Goal: Task Accomplishment & Management: Complete application form

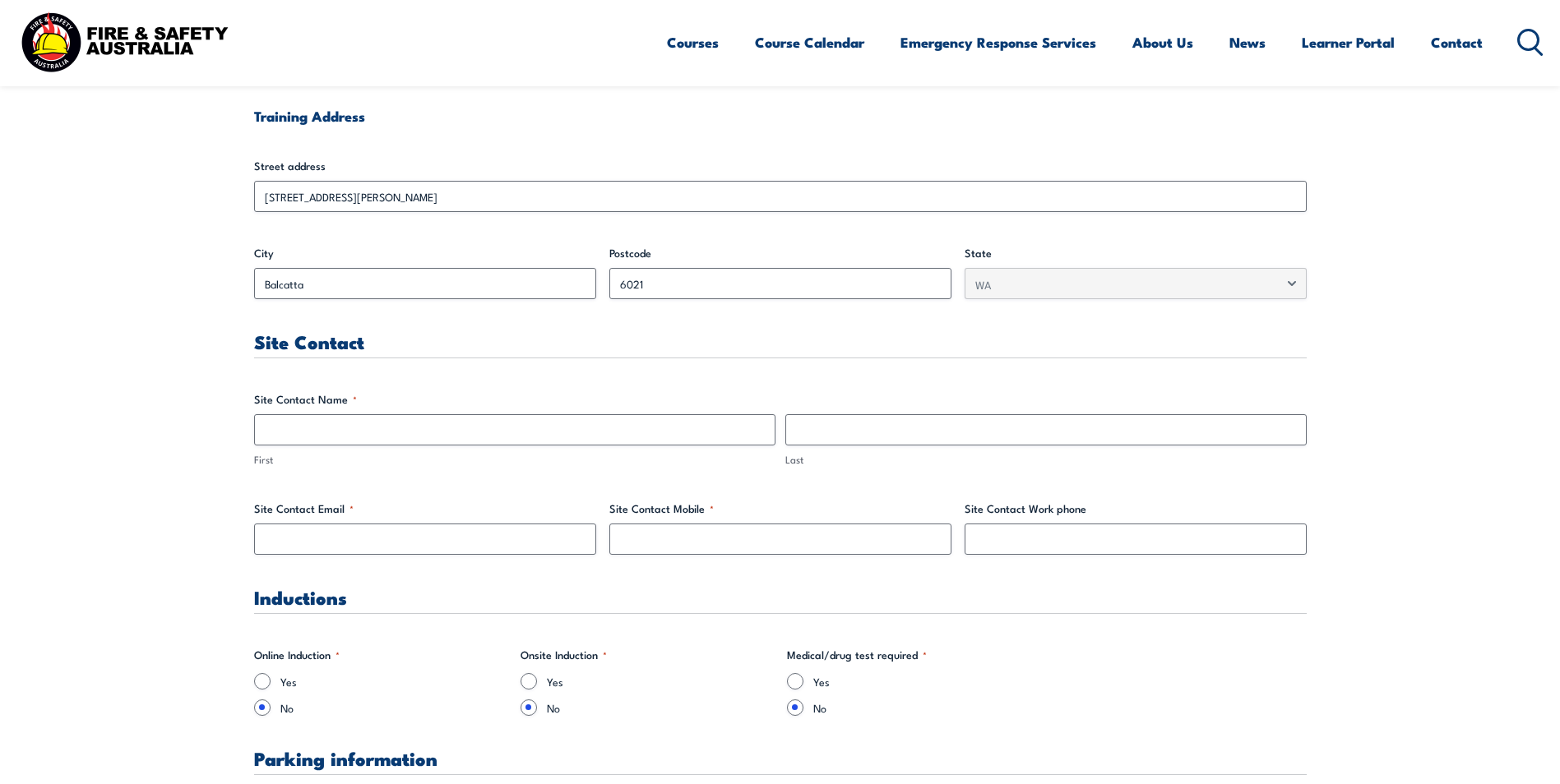
scroll to position [658, 0]
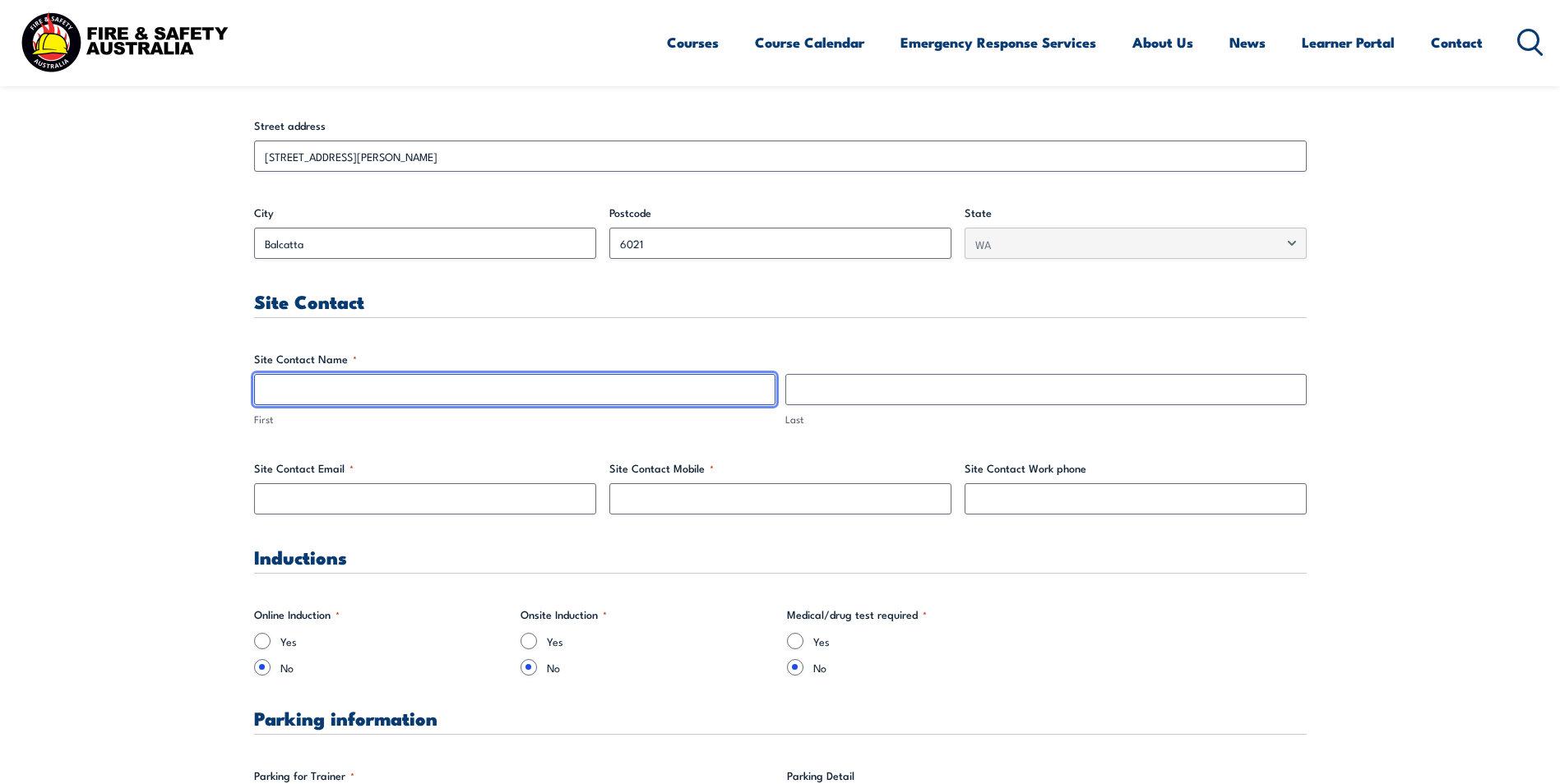
click at [394, 379] on input "First" at bounding box center [514, 390] width 522 height 32
type input "[PERSON_NAME]"
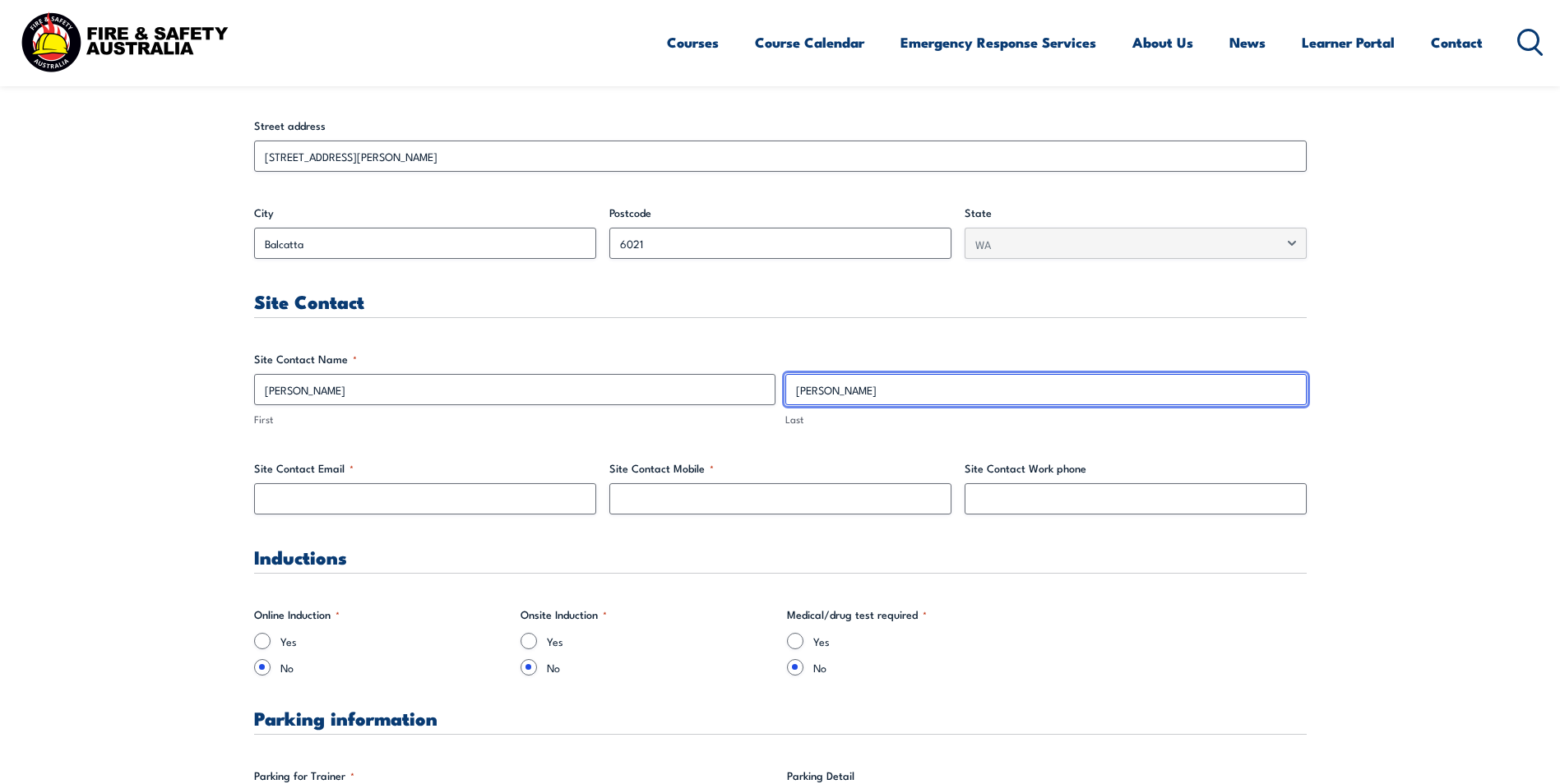
type input "[PERSON_NAME]"
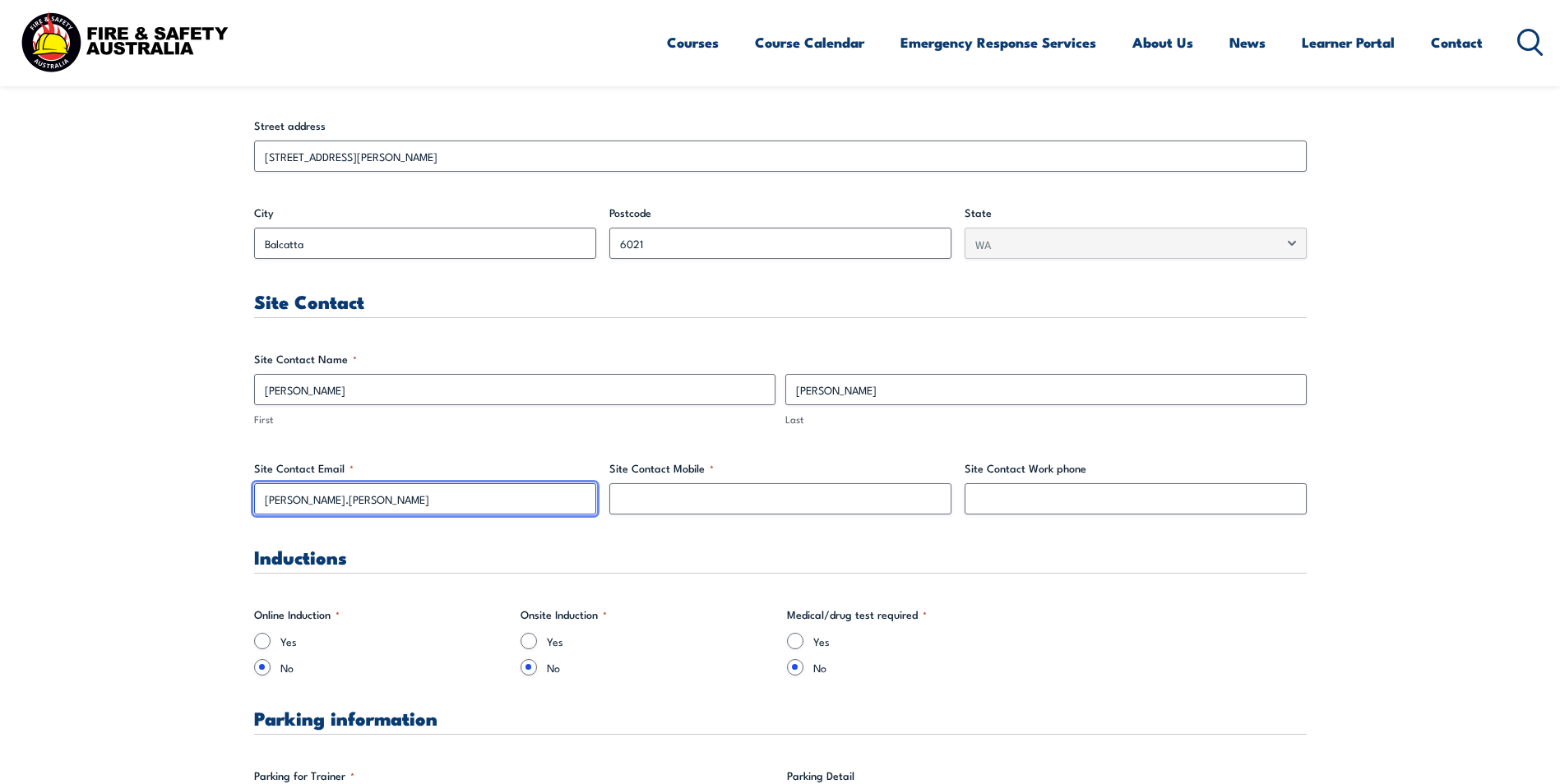
type input "[PERSON_NAME][EMAIL_ADDRESS][PERSON_NAME][DOMAIN_NAME]"
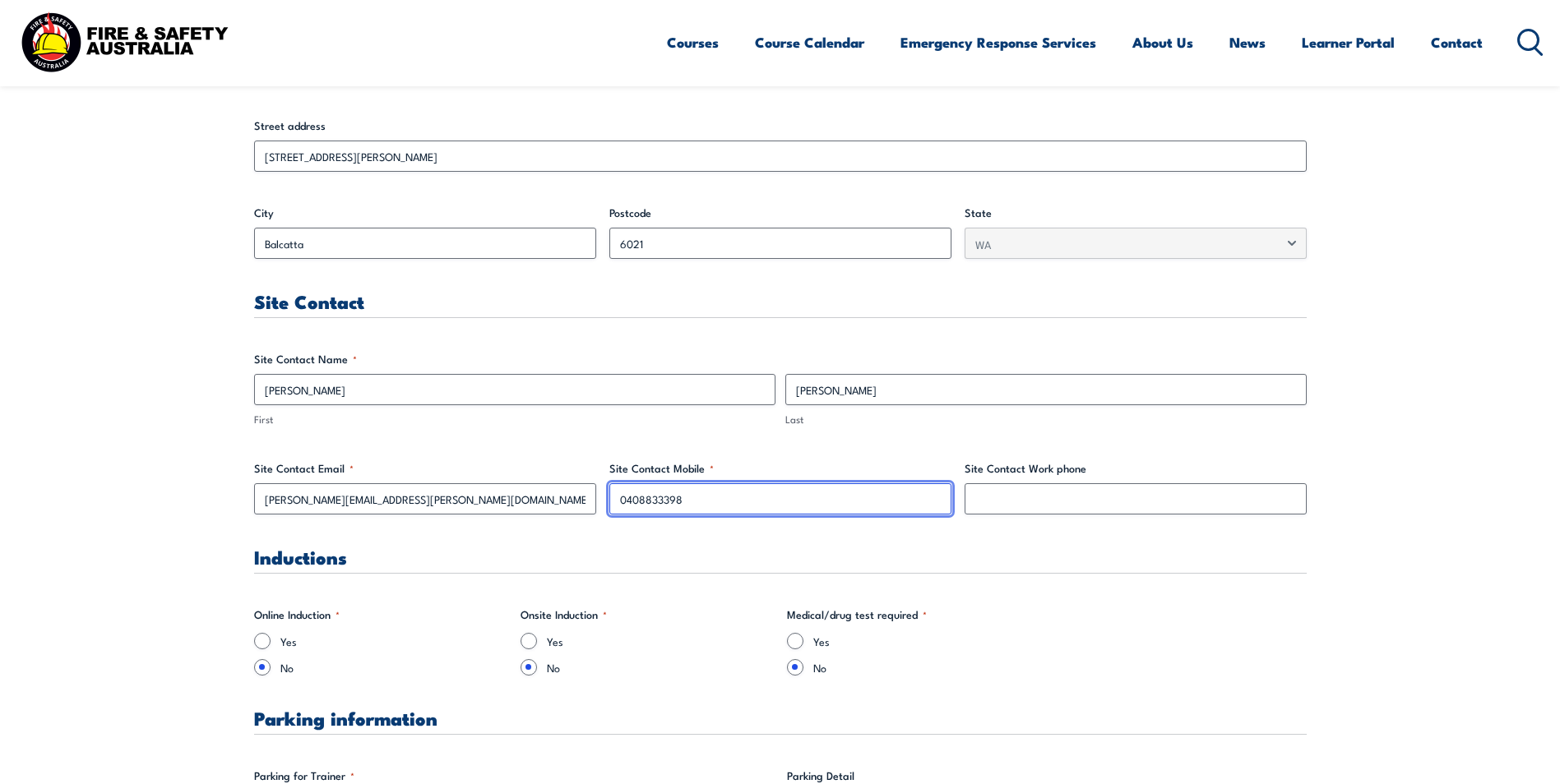
type input "0408833398"
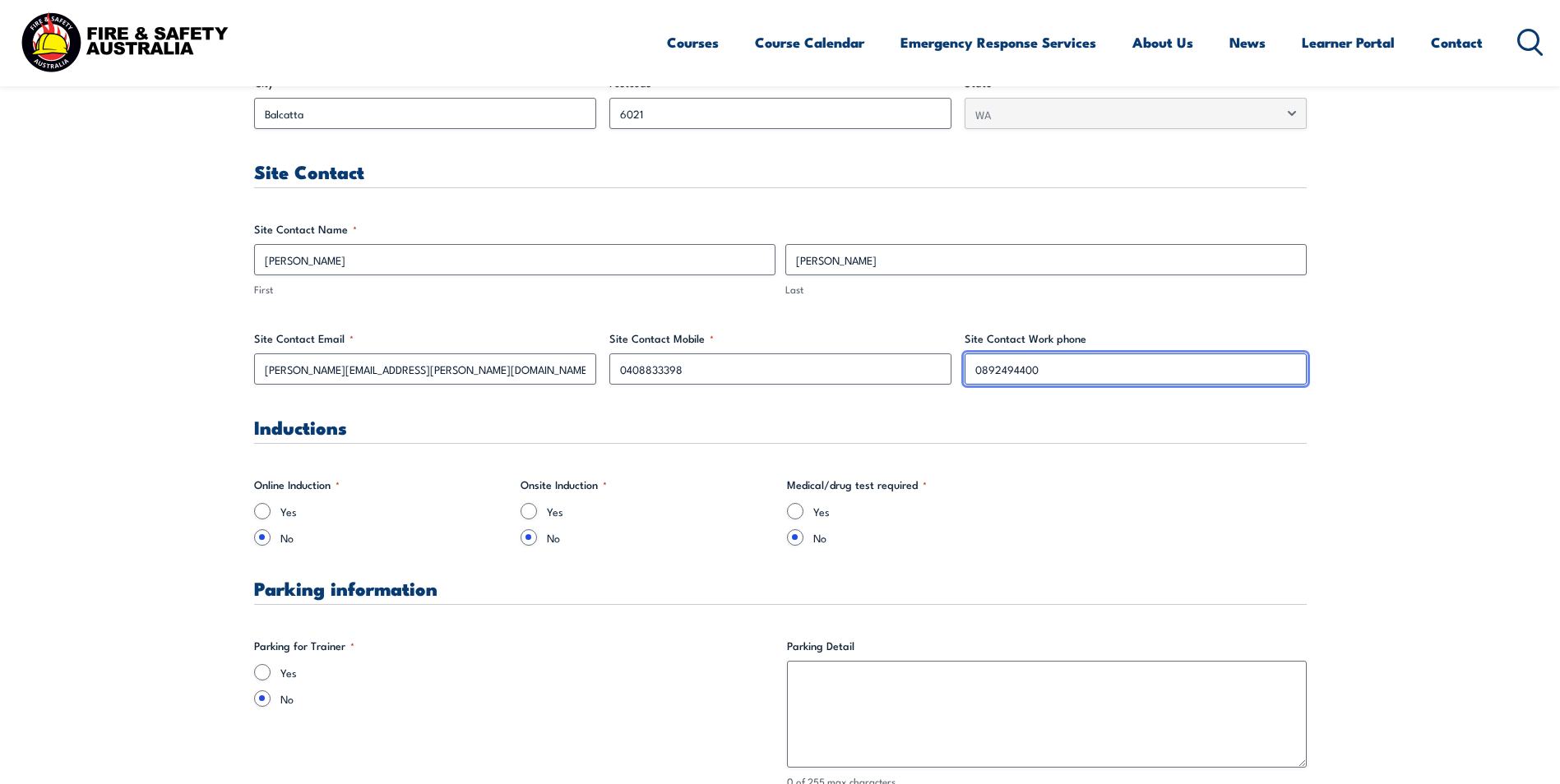
scroll to position [822, 0]
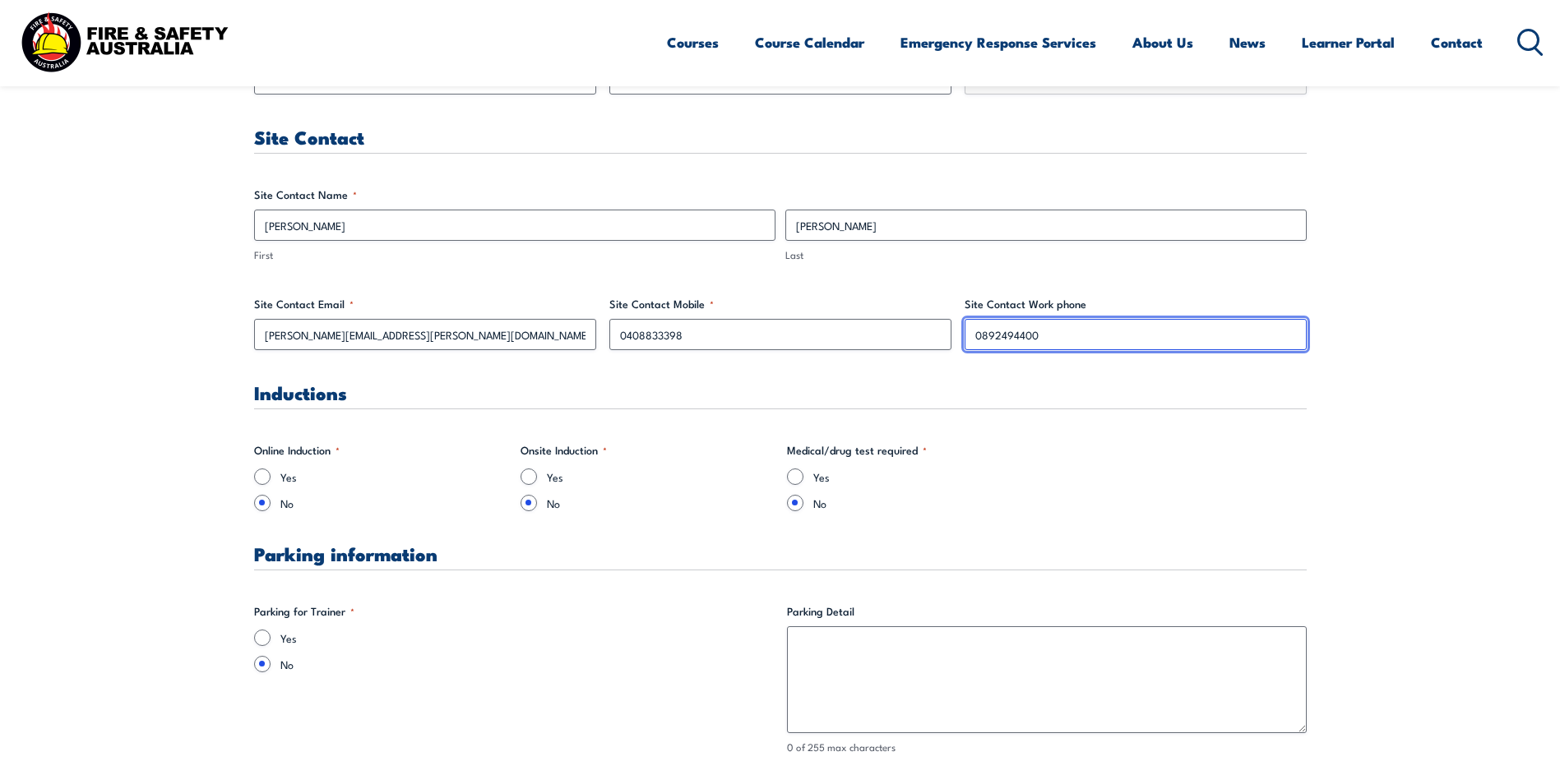
type input "0892494400"
click at [265, 639] on input "Yes" at bounding box center [261, 638] width 16 height 16
radio input "true"
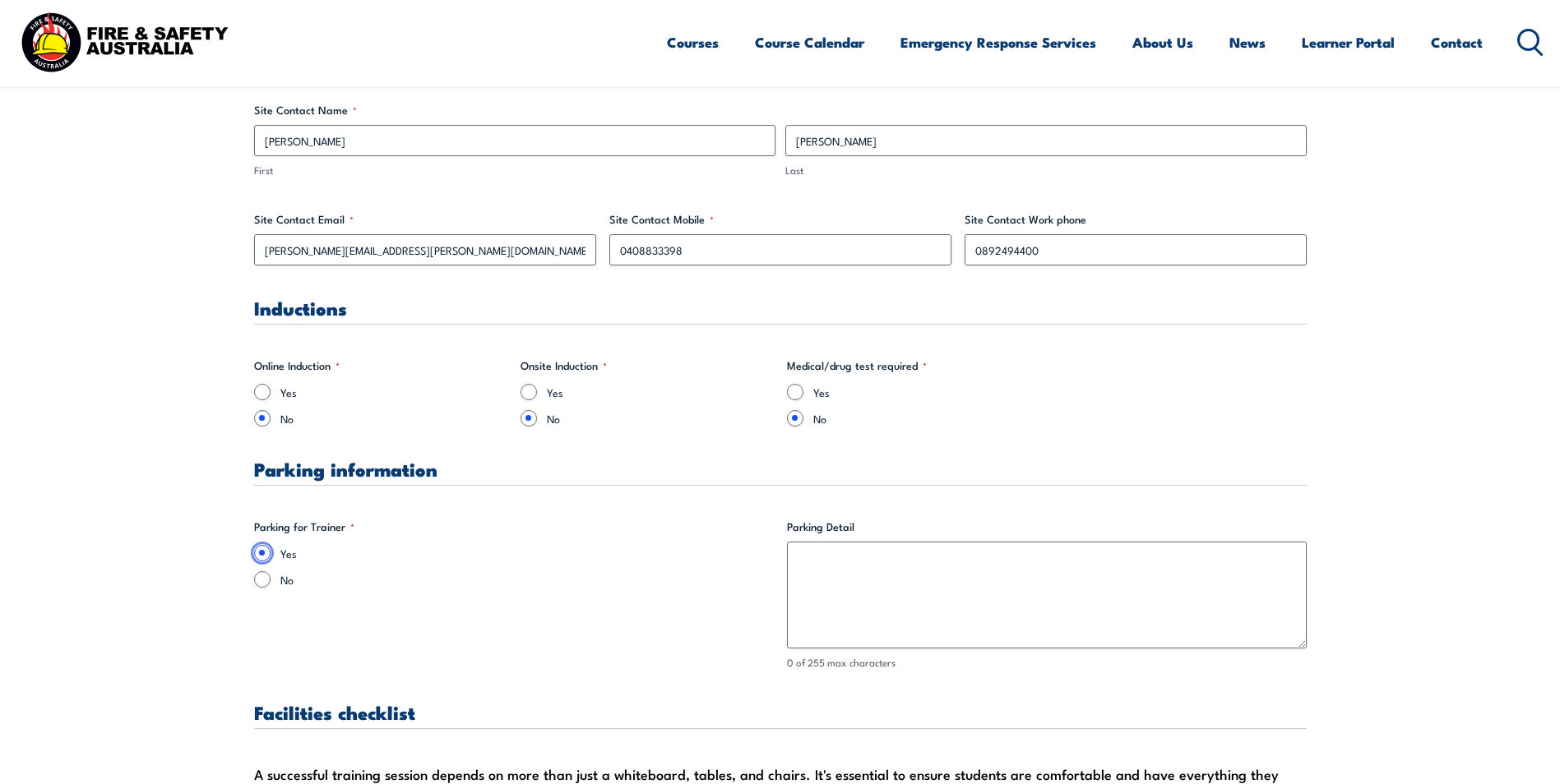
scroll to position [987, 0]
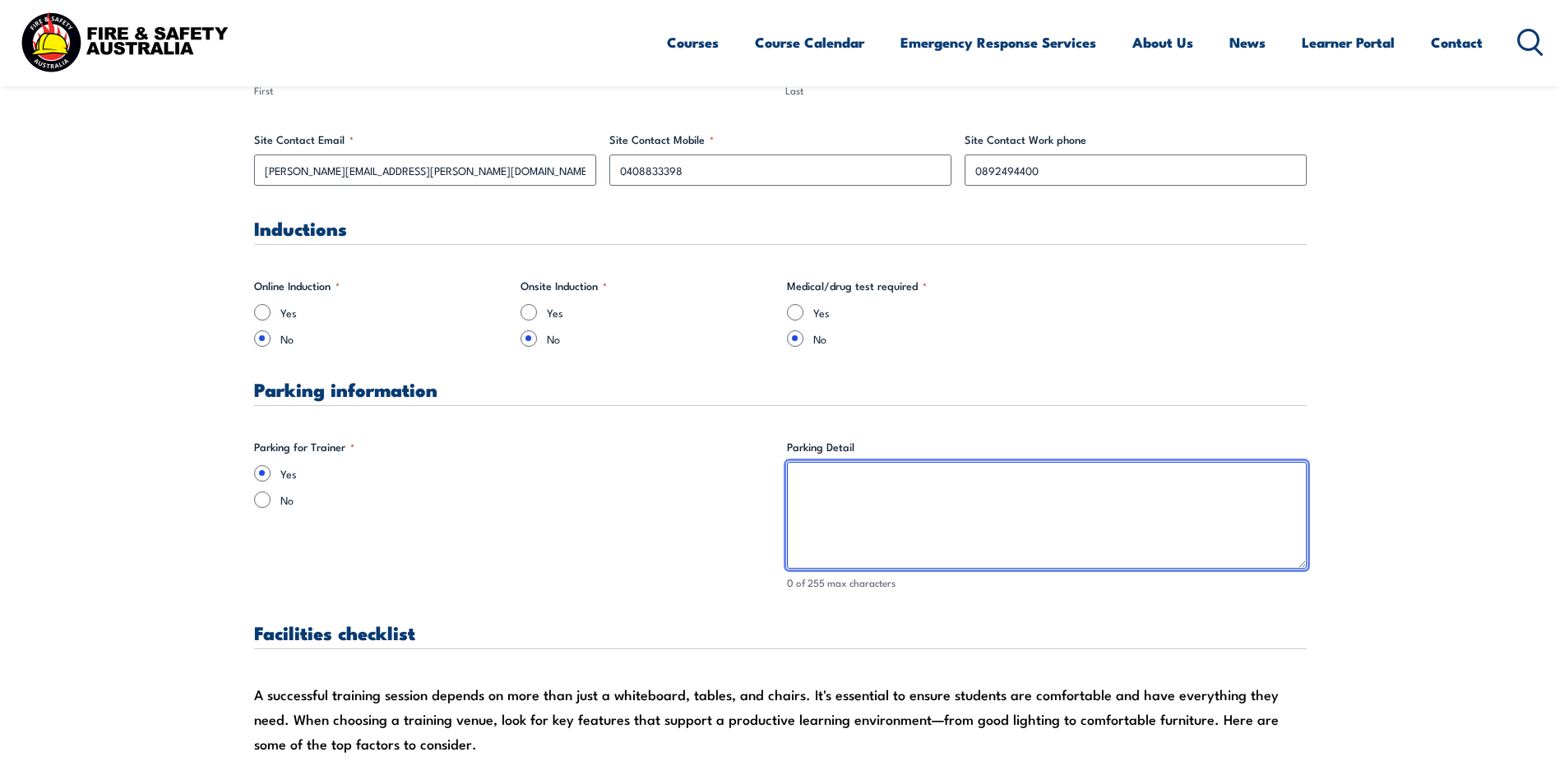
click at [844, 518] on textarea "Parking Detail" at bounding box center [1047, 516] width 520 height 107
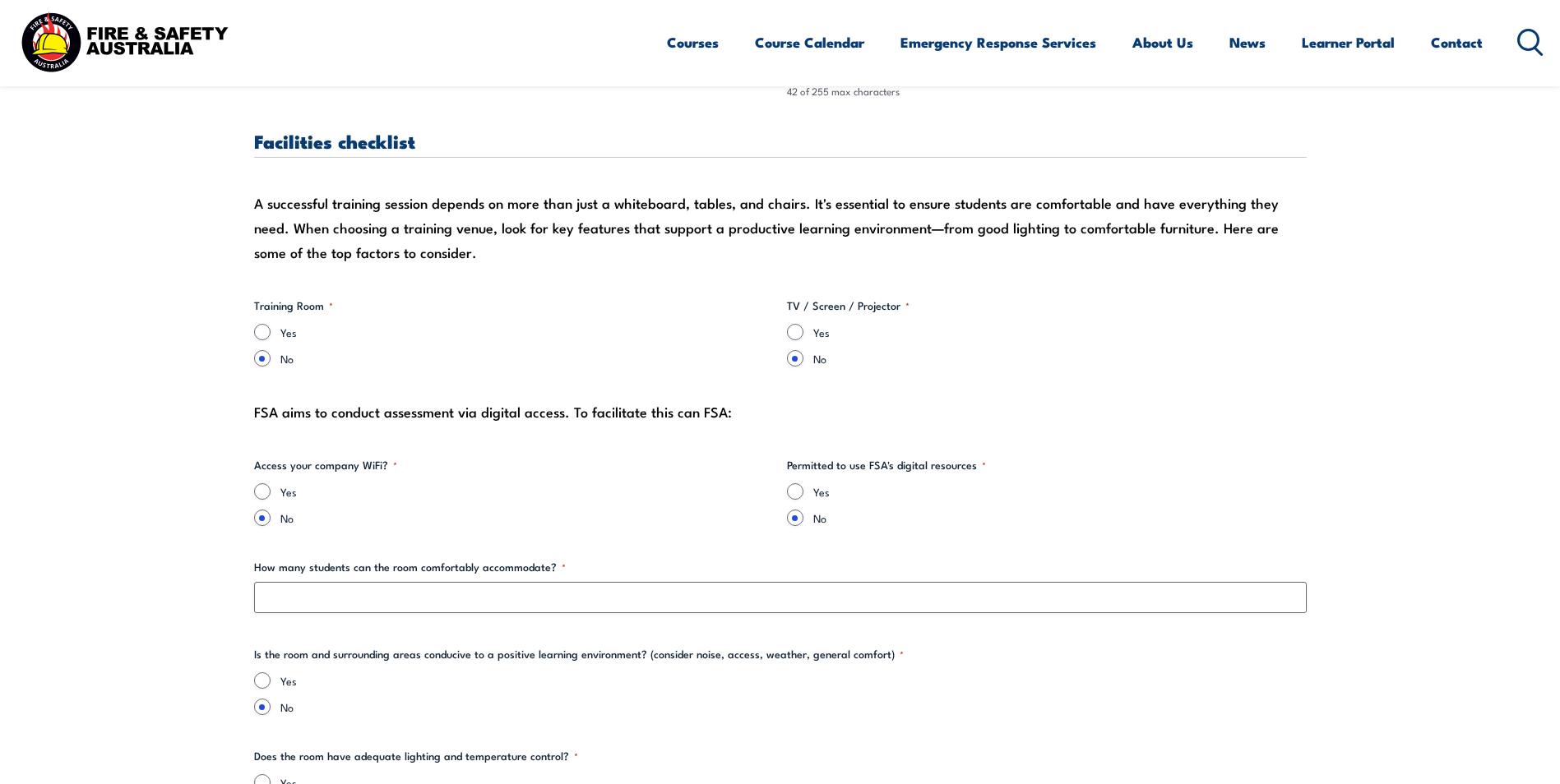
scroll to position [1480, 0]
type textarea "Parking spots available at front entrance."
click at [260, 330] on input "Yes" at bounding box center [261, 330] width 16 height 16
radio input "true"
click at [794, 329] on input "Yes" at bounding box center [795, 330] width 16 height 16
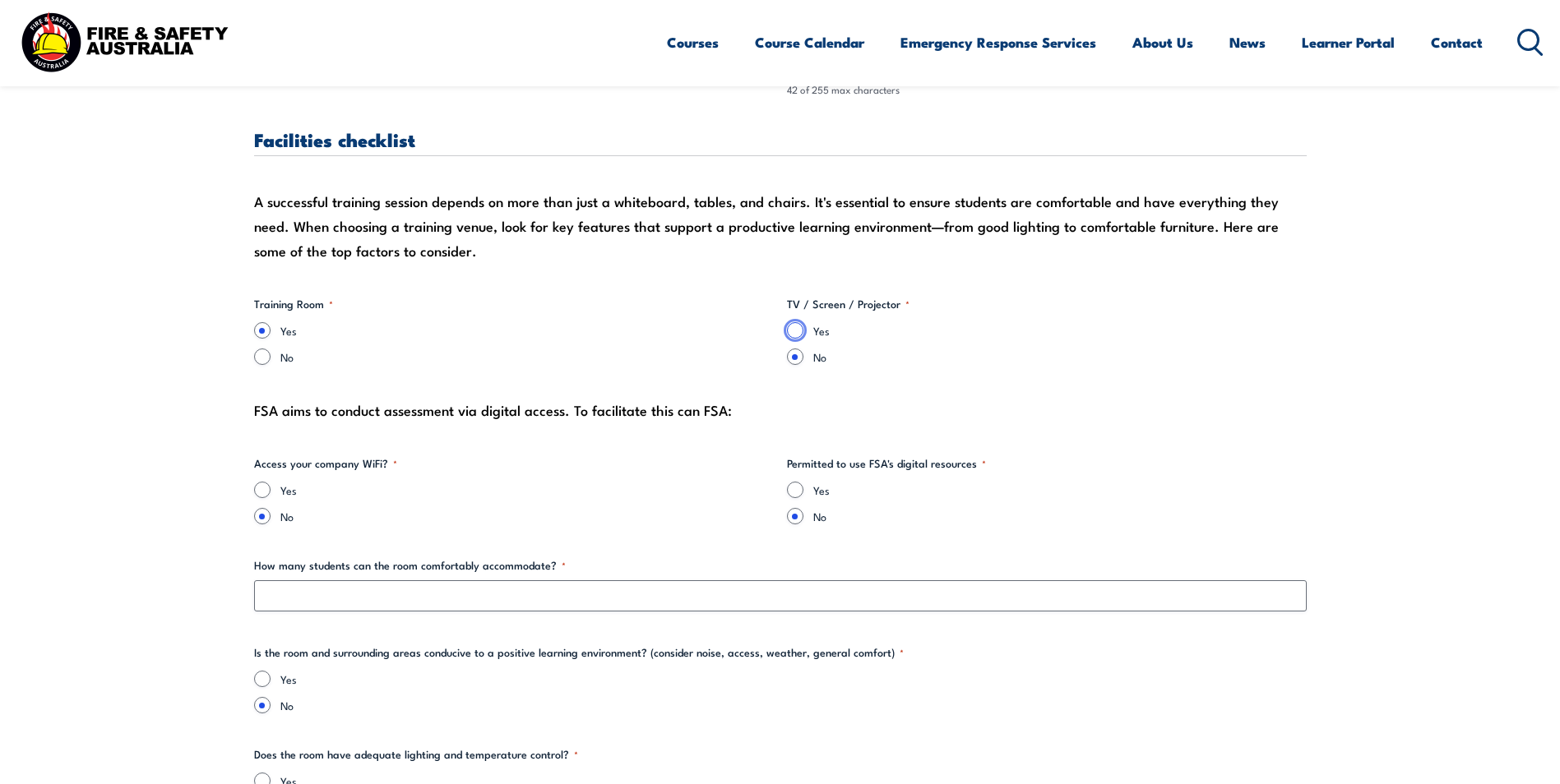
radio input "true"
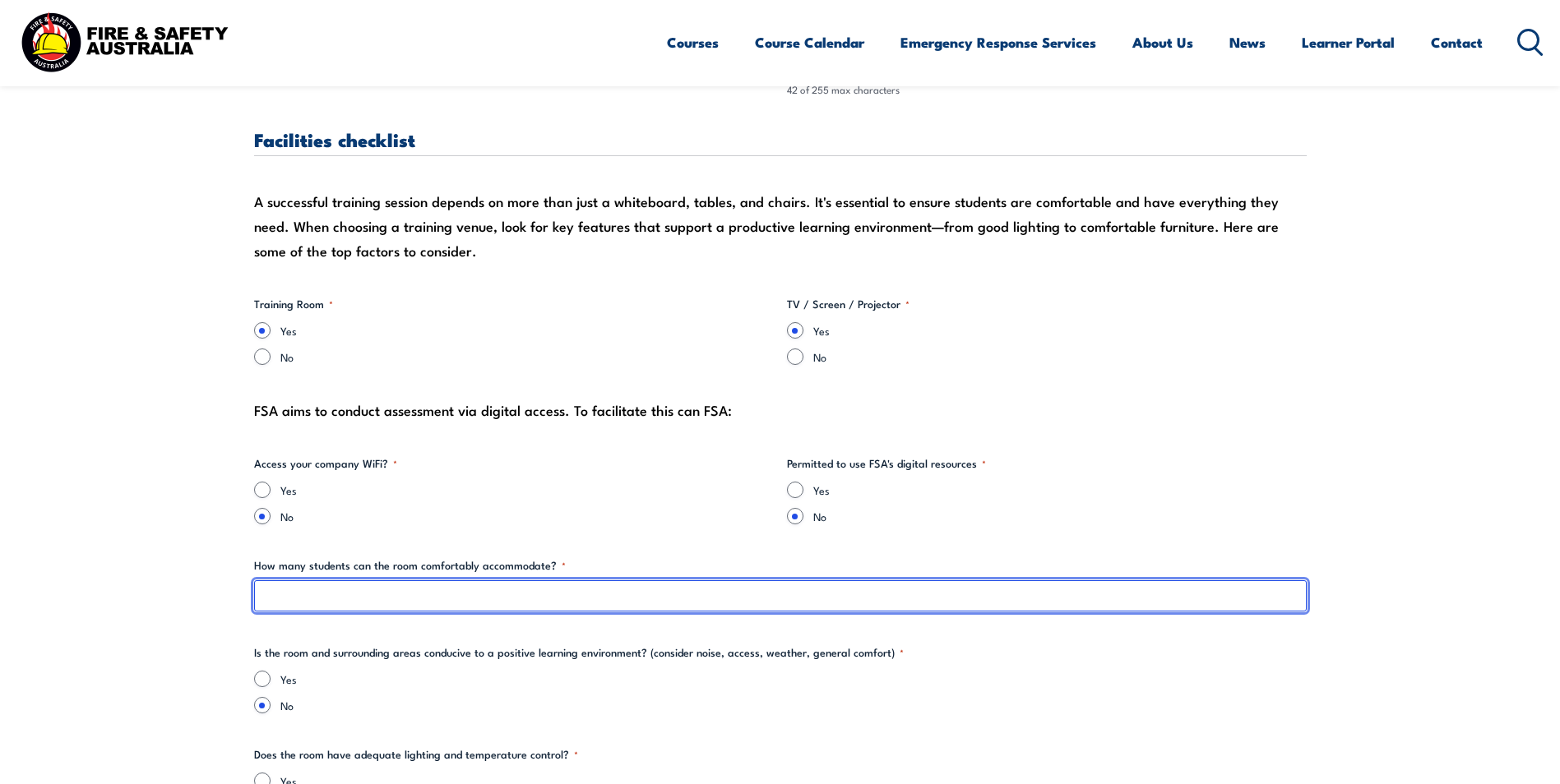
click at [424, 585] on input "How many students can the room comfortably accommodate? *" at bounding box center [780, 595] width 1052 height 32
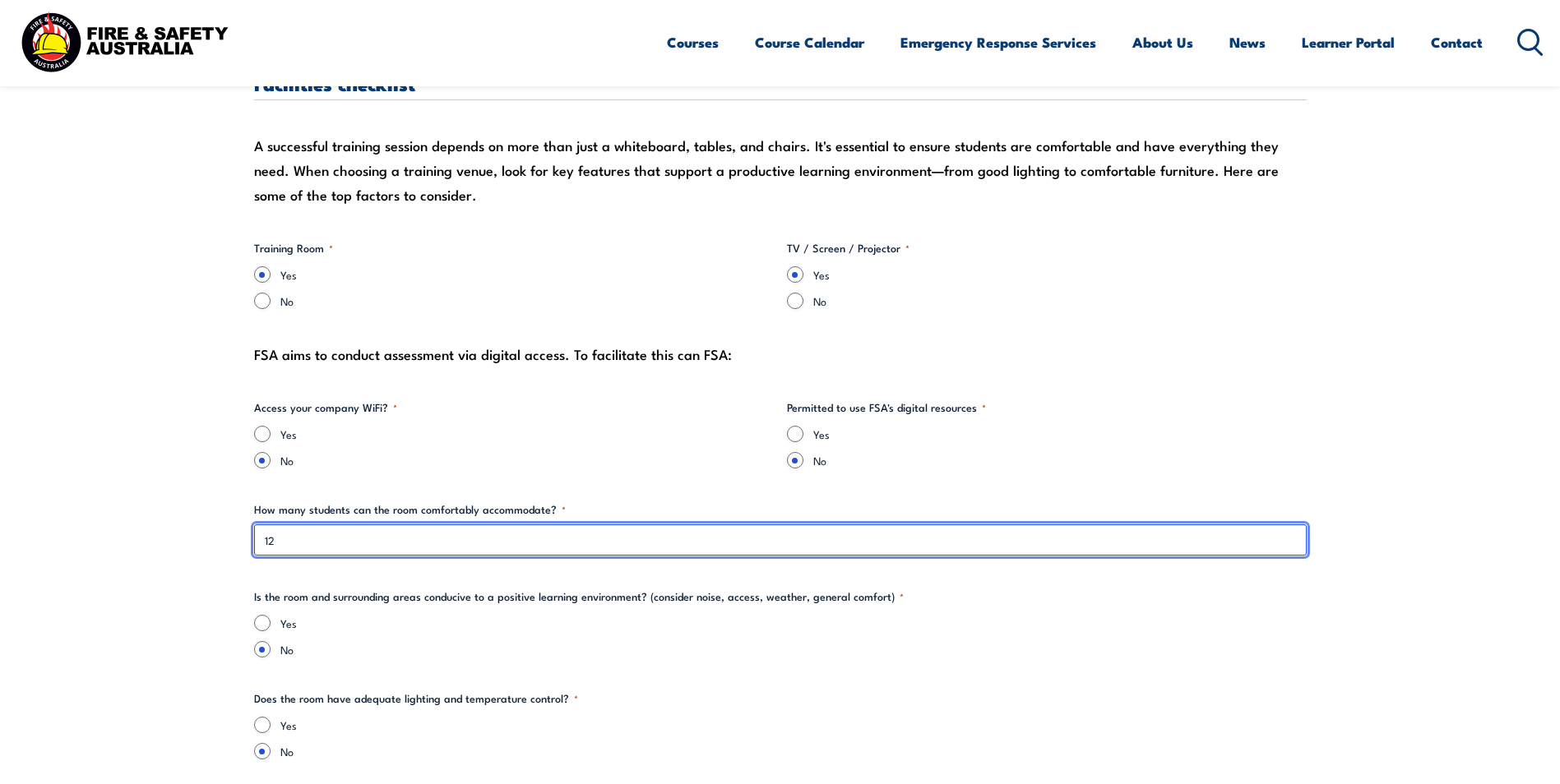
scroll to position [1727, 0]
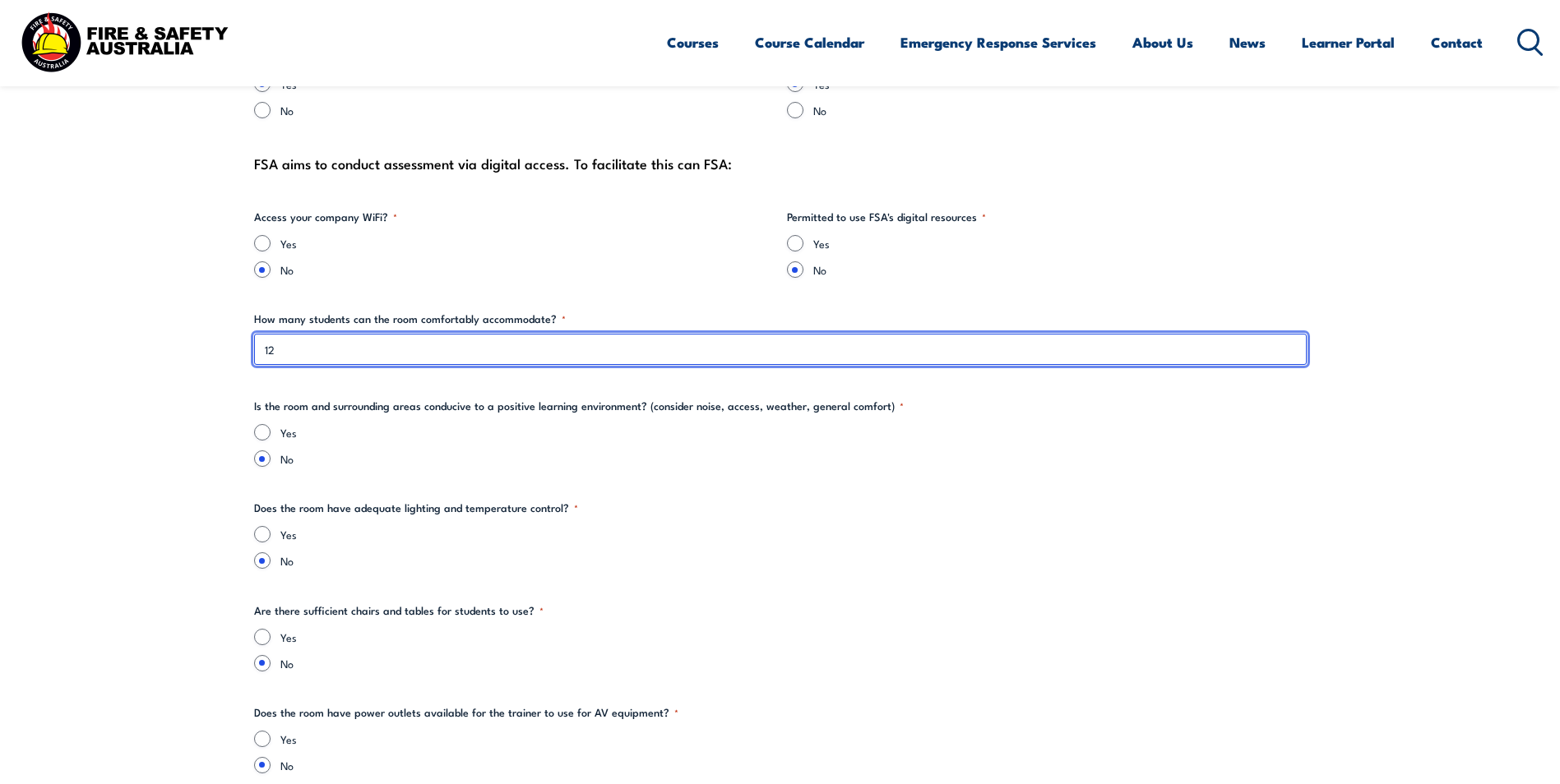
type input "12"
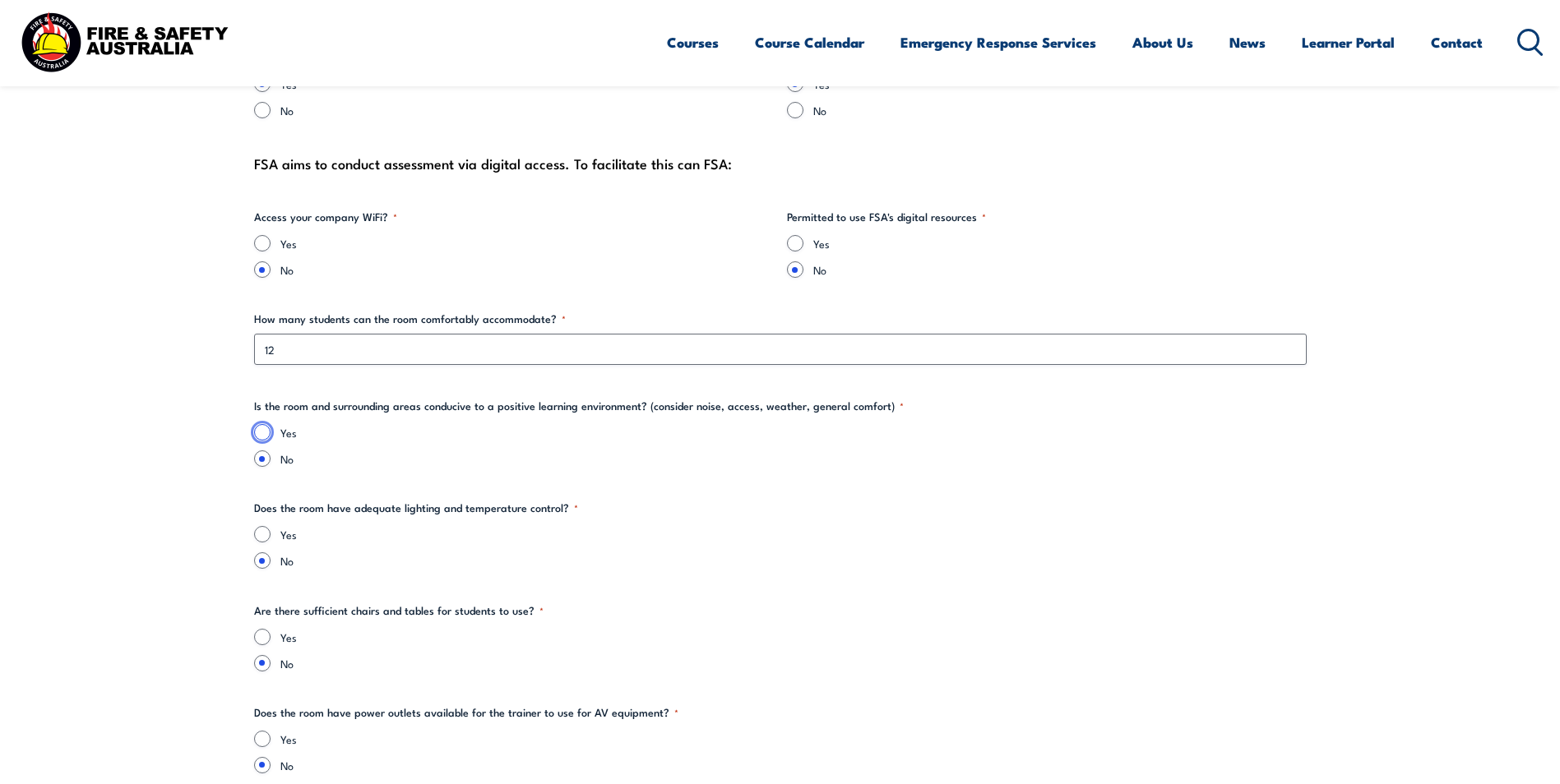
click at [260, 440] on input "Yes" at bounding box center [261, 432] width 16 height 16
radio input "true"
click at [259, 246] on input "Yes" at bounding box center [261, 243] width 16 height 16
radio input "true"
click at [261, 530] on input "Yes" at bounding box center [261, 534] width 16 height 16
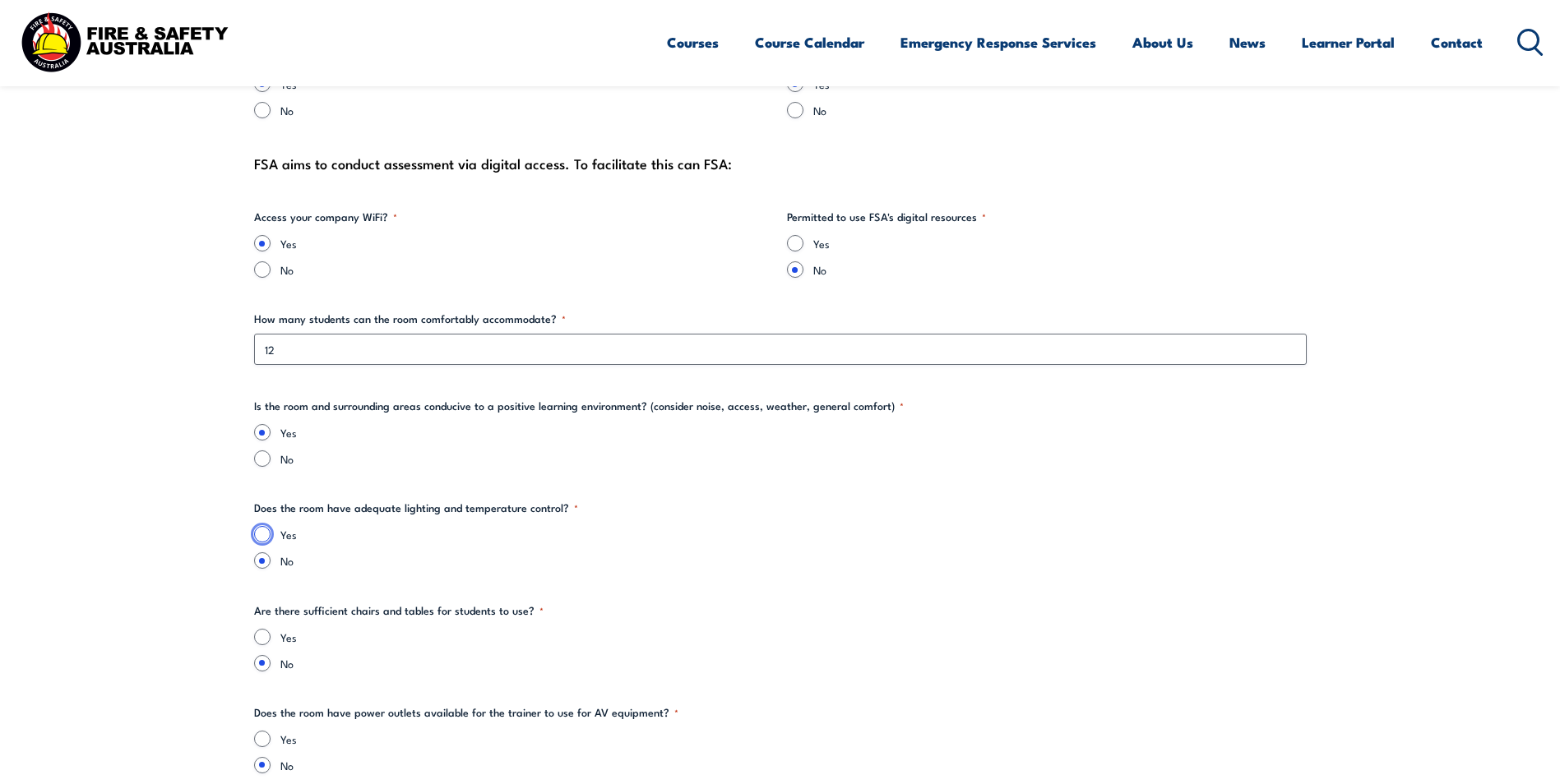
radio input "true"
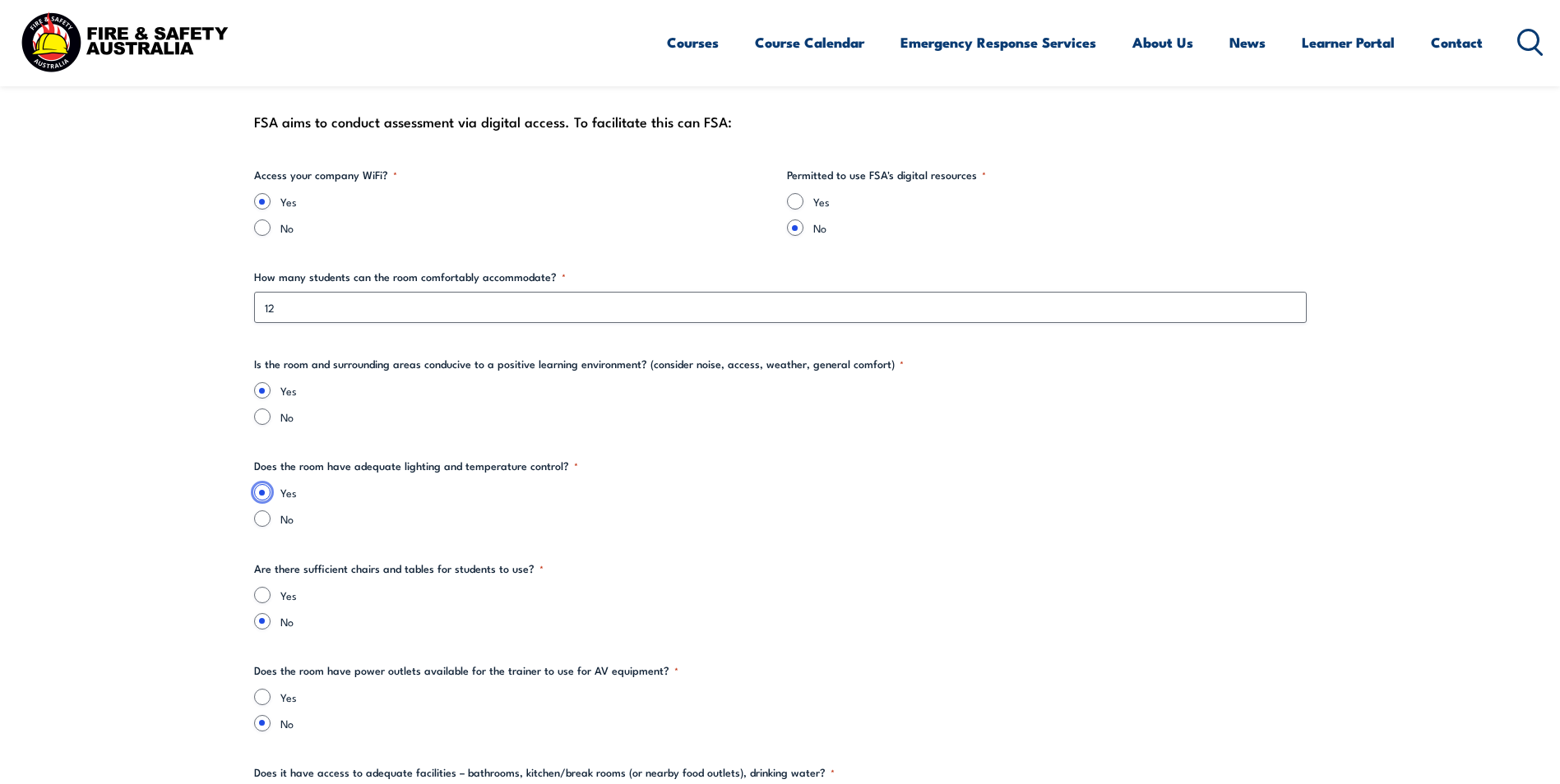
scroll to position [1892, 0]
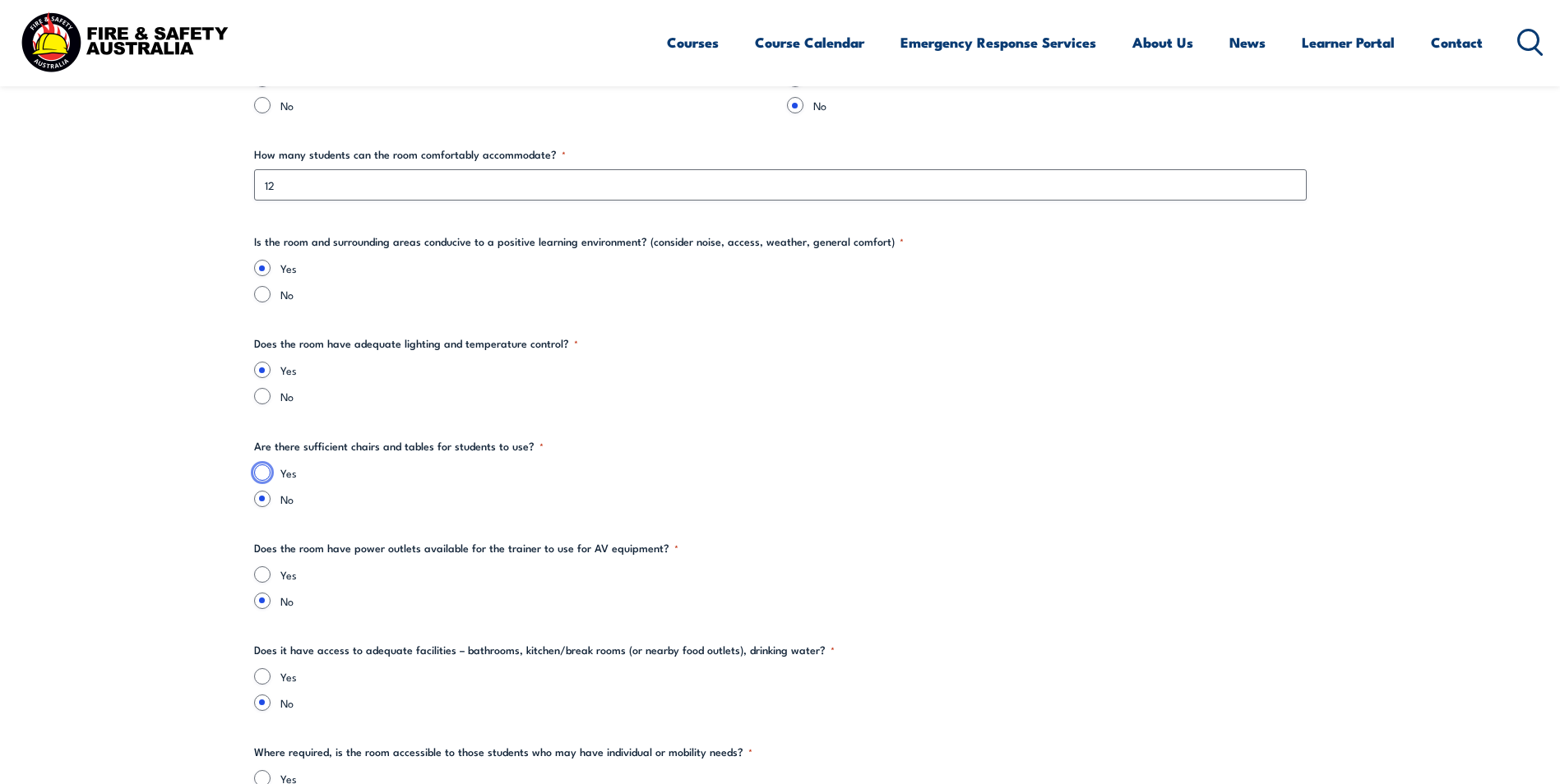
click at [265, 475] on input "Yes" at bounding box center [261, 472] width 16 height 16
radio input "true"
click at [260, 580] on input "Yes" at bounding box center [261, 574] width 16 height 16
radio input "true"
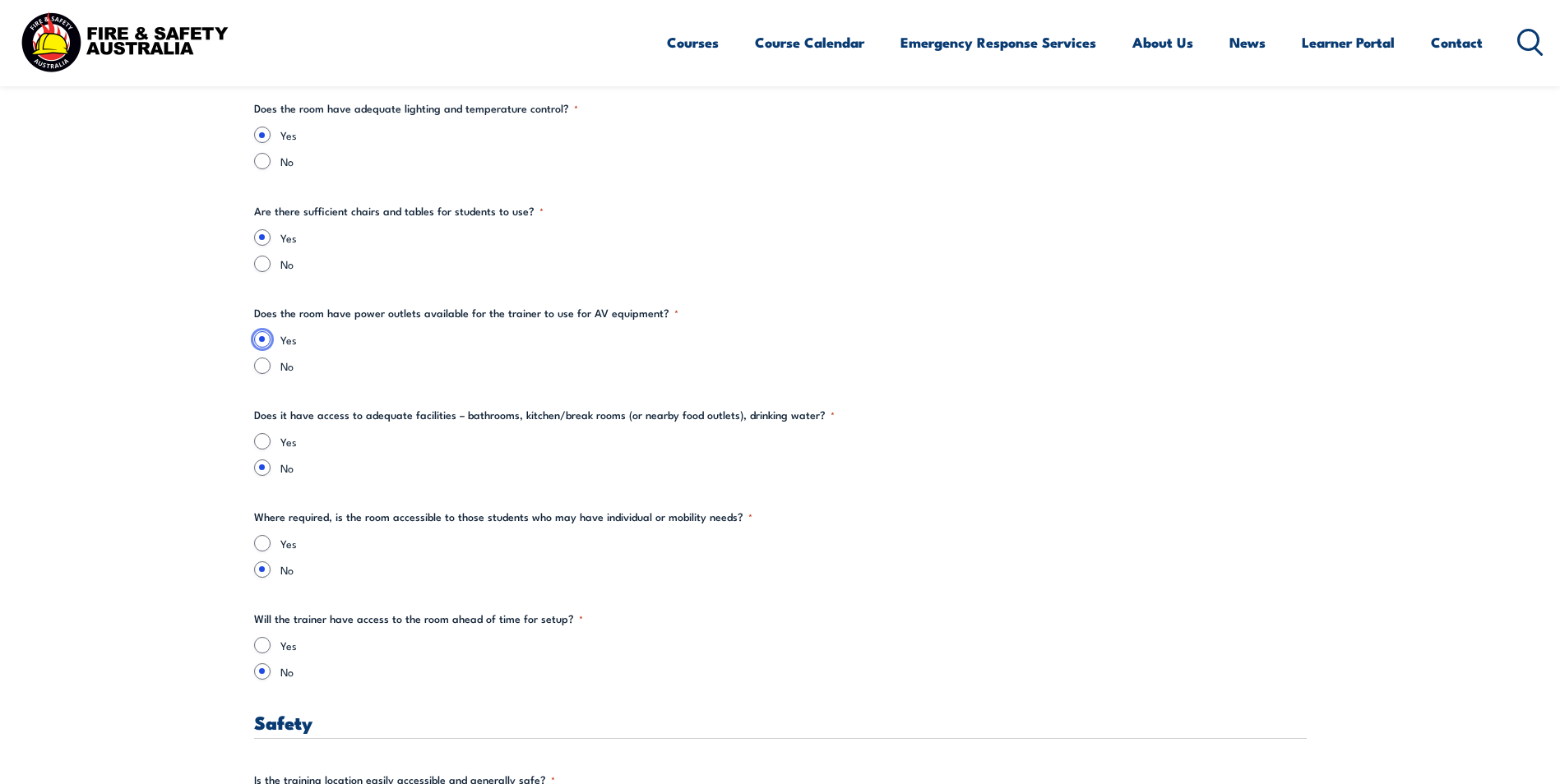
scroll to position [2138, 0]
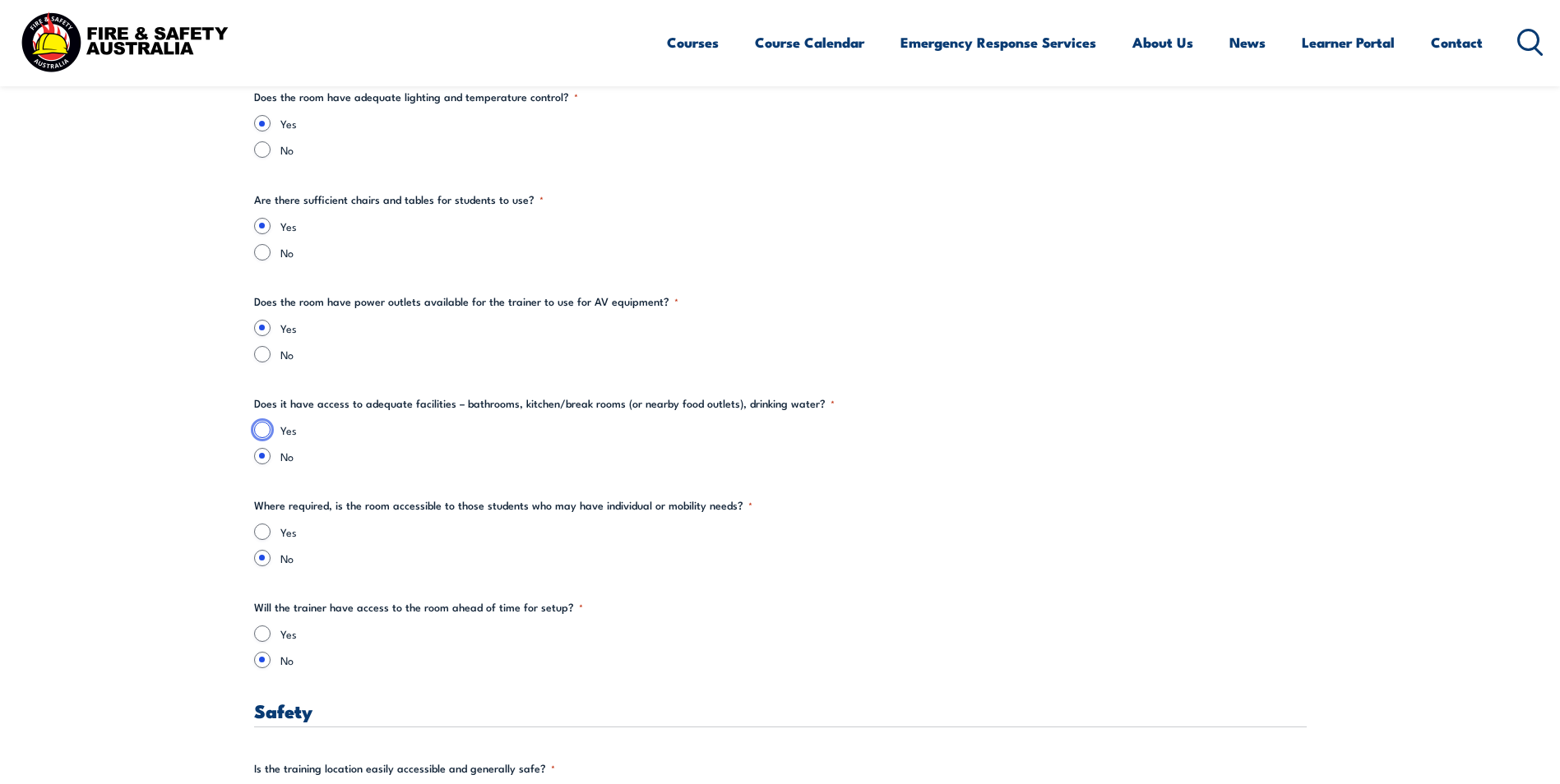
click at [262, 426] on input "Yes" at bounding box center [261, 430] width 16 height 16
radio input "true"
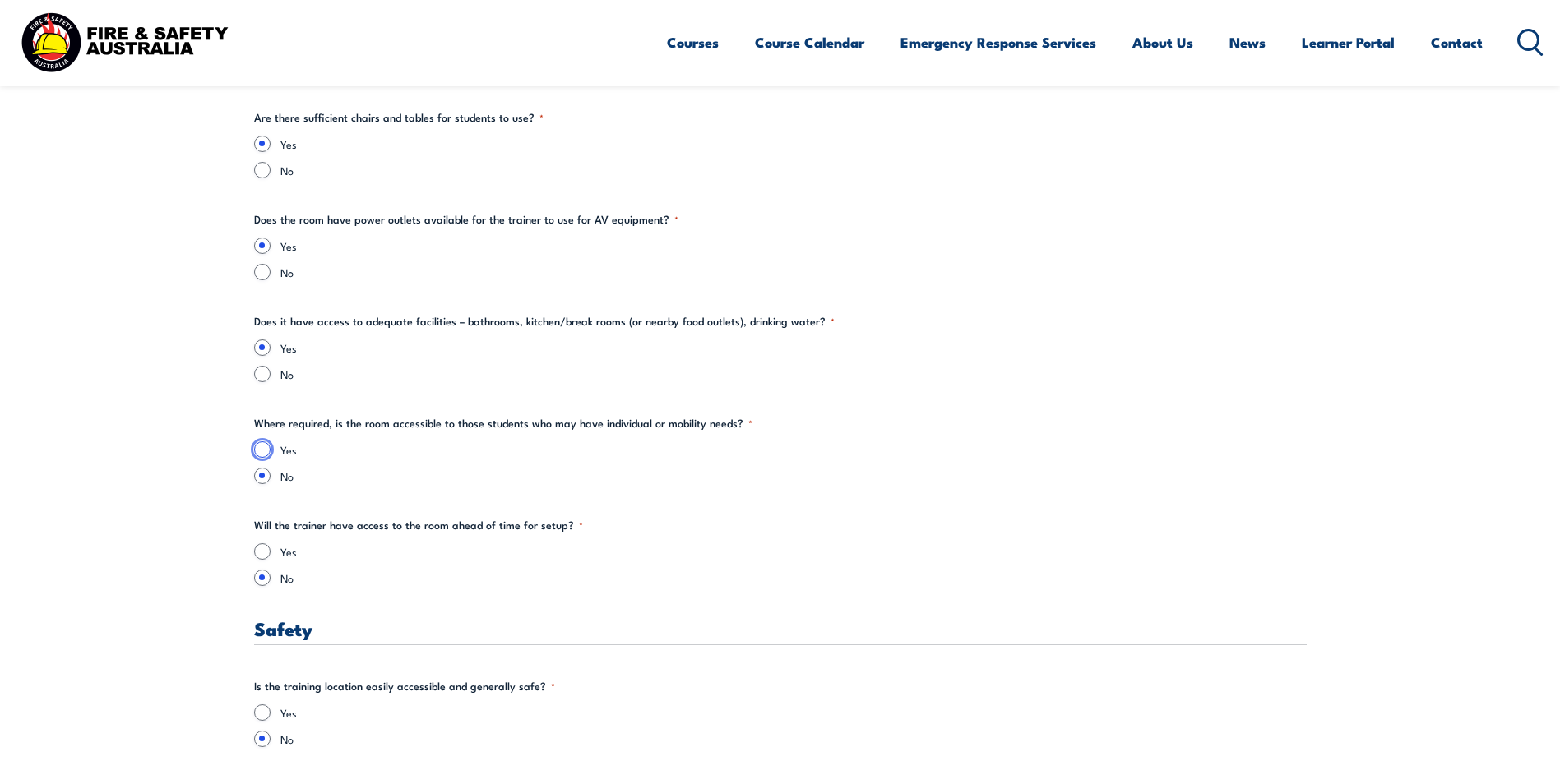
click at [263, 451] on input "Yes" at bounding box center [261, 449] width 16 height 16
radio input "true"
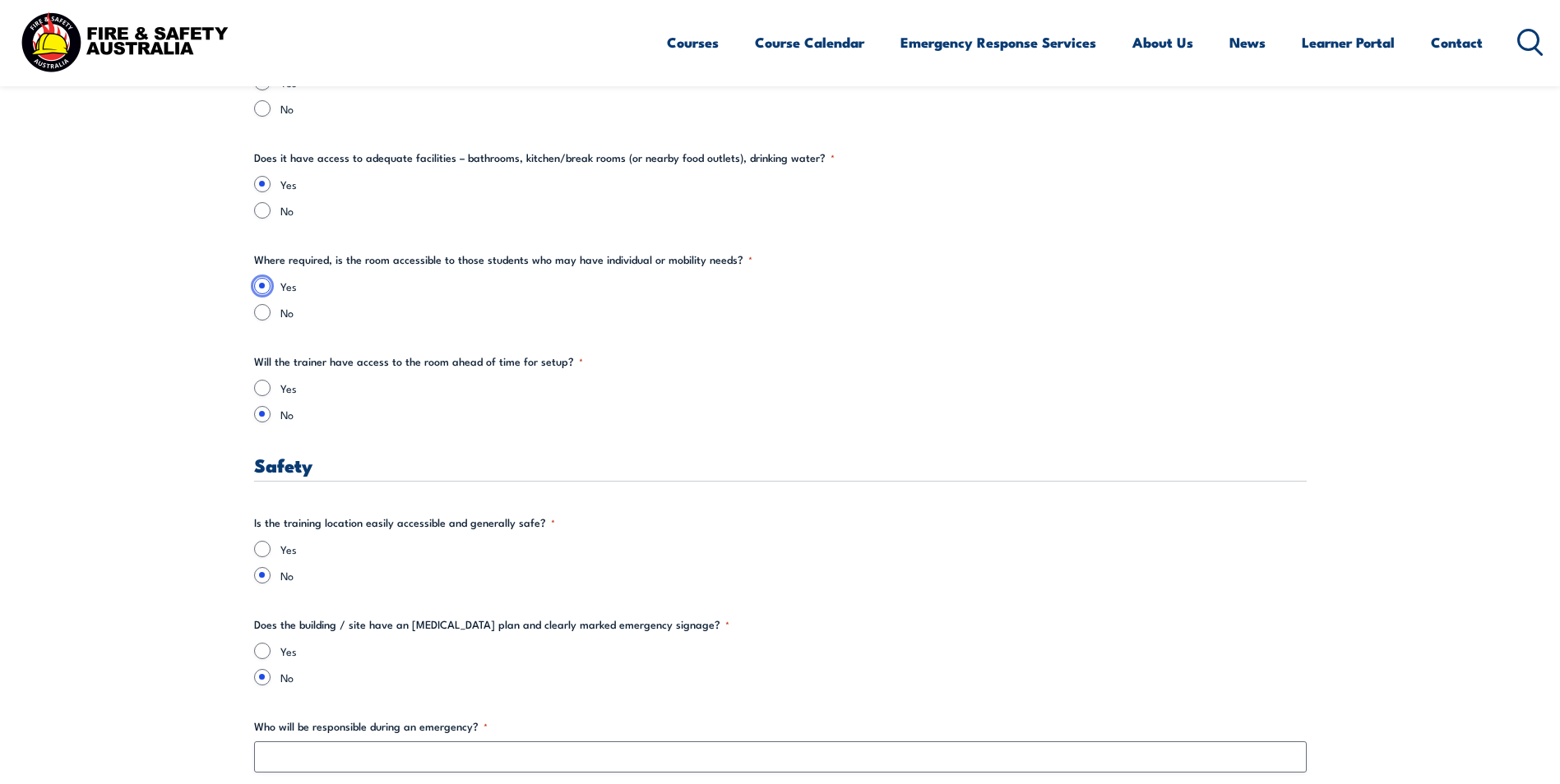
scroll to position [2385, 0]
click at [253, 389] on section "" * " indicates required fields Training details Client Details ([PERSON_NAME])…" at bounding box center [780, 494] width 1560 height 4816
click at [260, 390] on input "Yes" at bounding box center [261, 387] width 16 height 16
radio input "true"
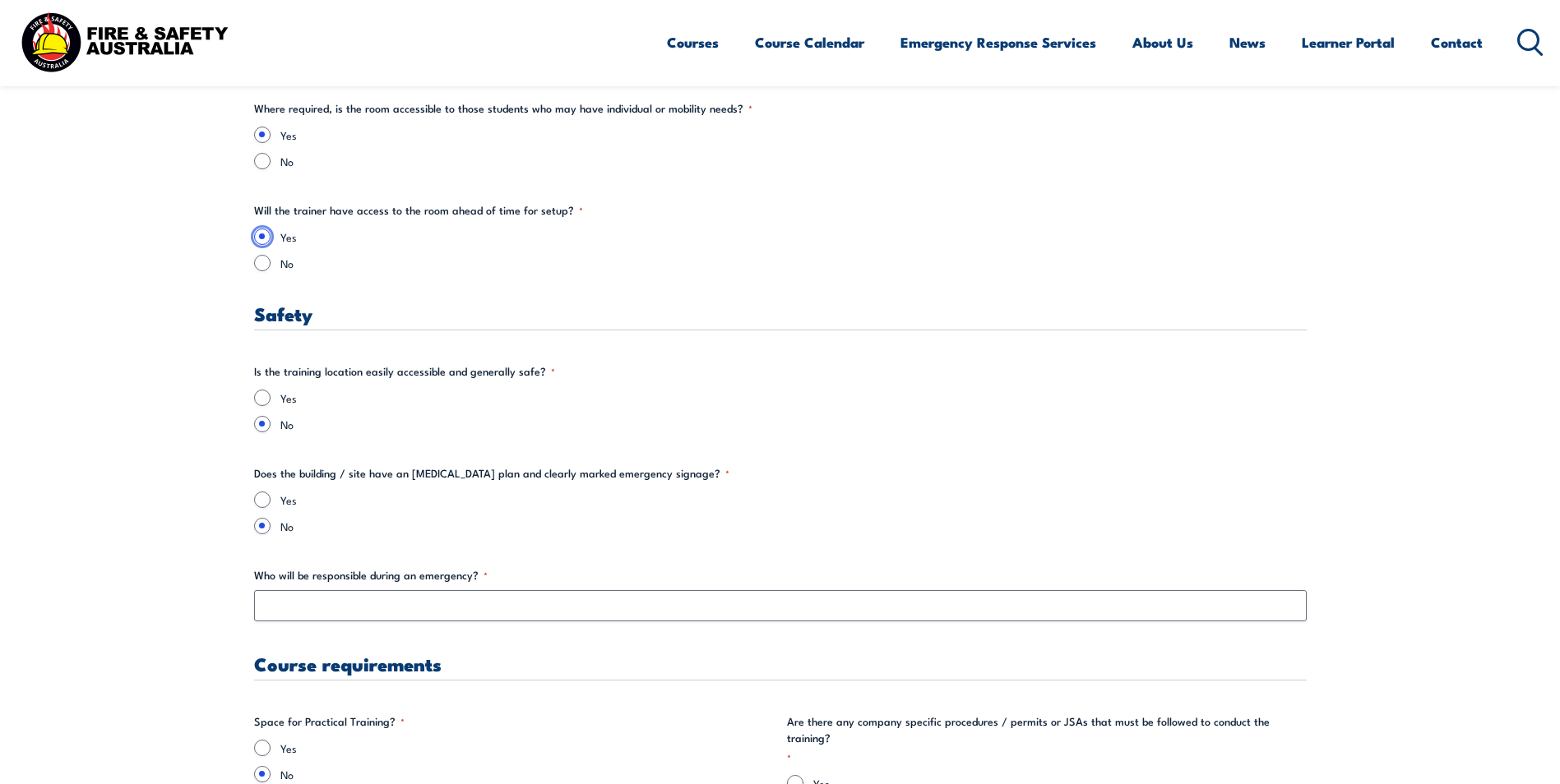
scroll to position [2549, 0]
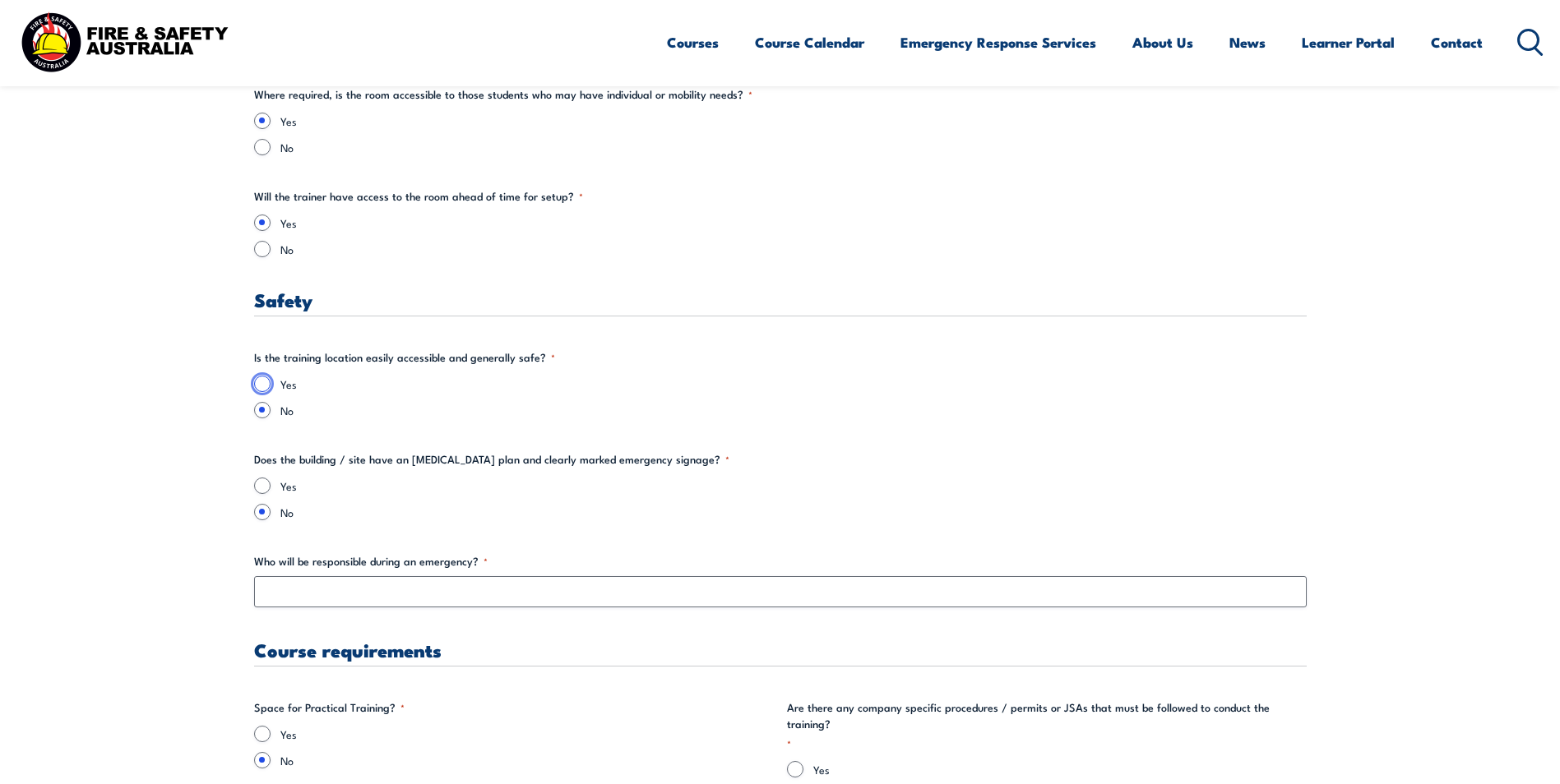
click at [262, 378] on input "Yes" at bounding box center [261, 384] width 16 height 16
radio input "true"
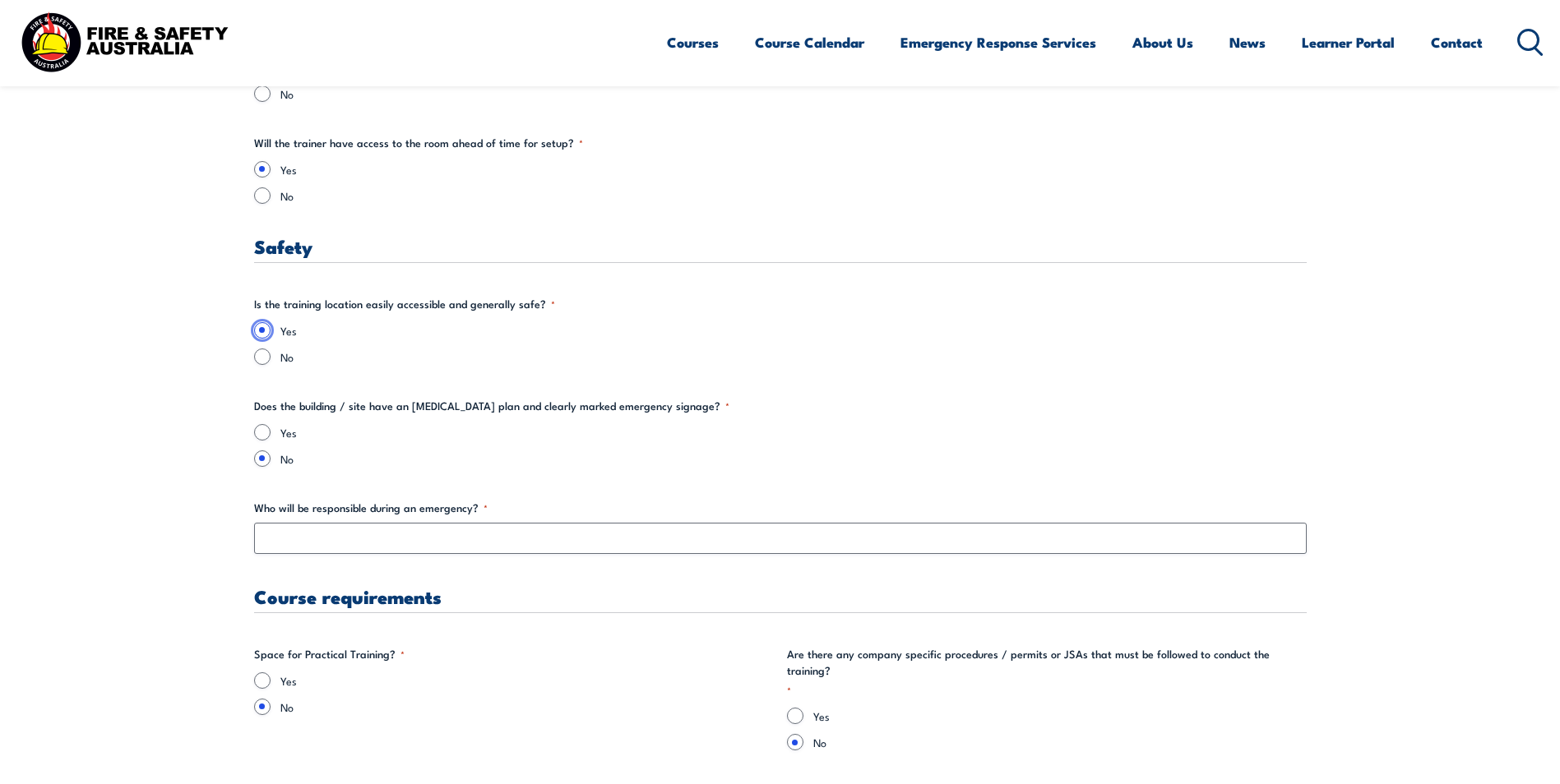
scroll to position [2632, 0]
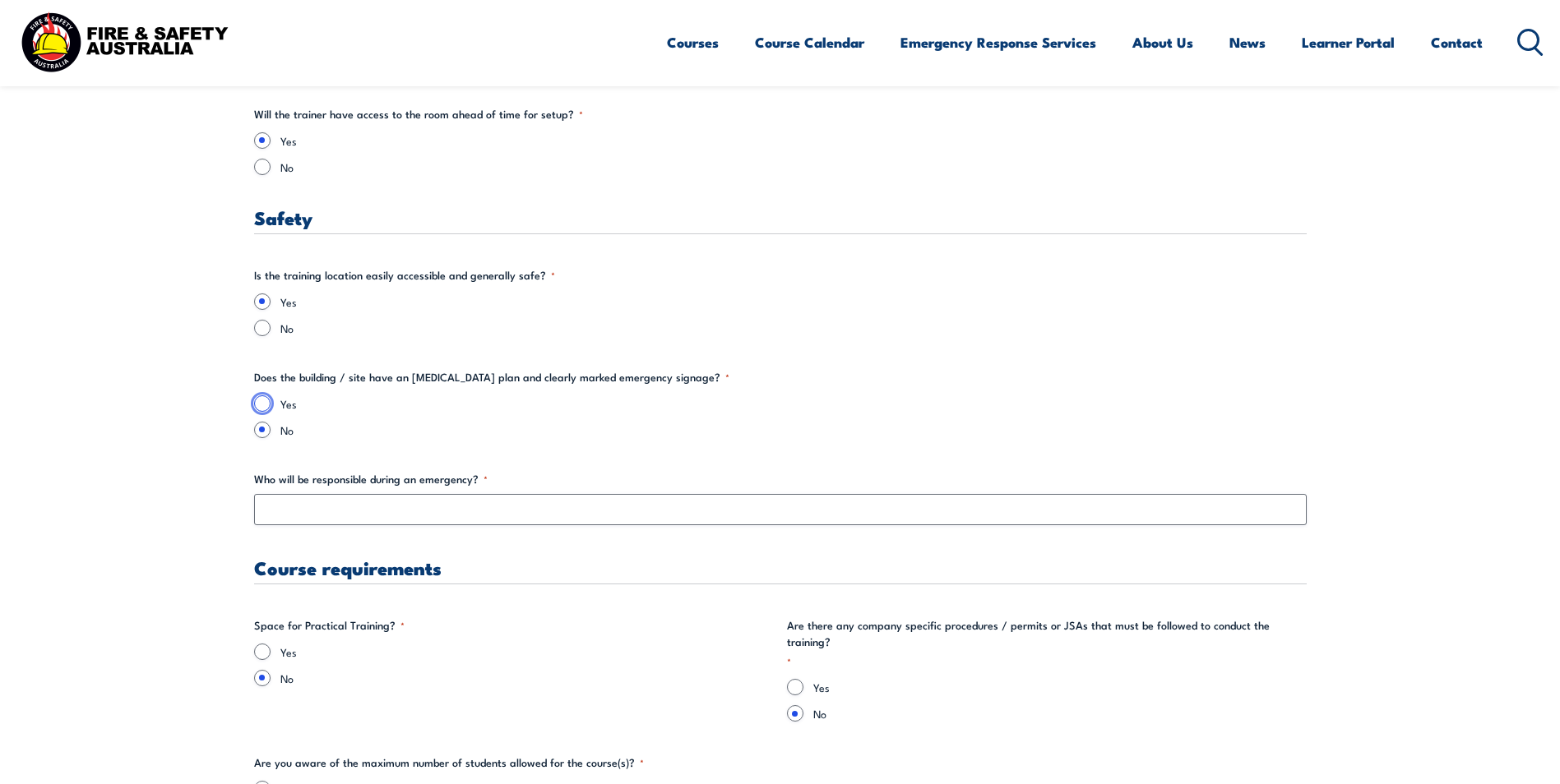
click at [265, 402] on input "Yes" at bounding box center [261, 403] width 16 height 16
radio input "true"
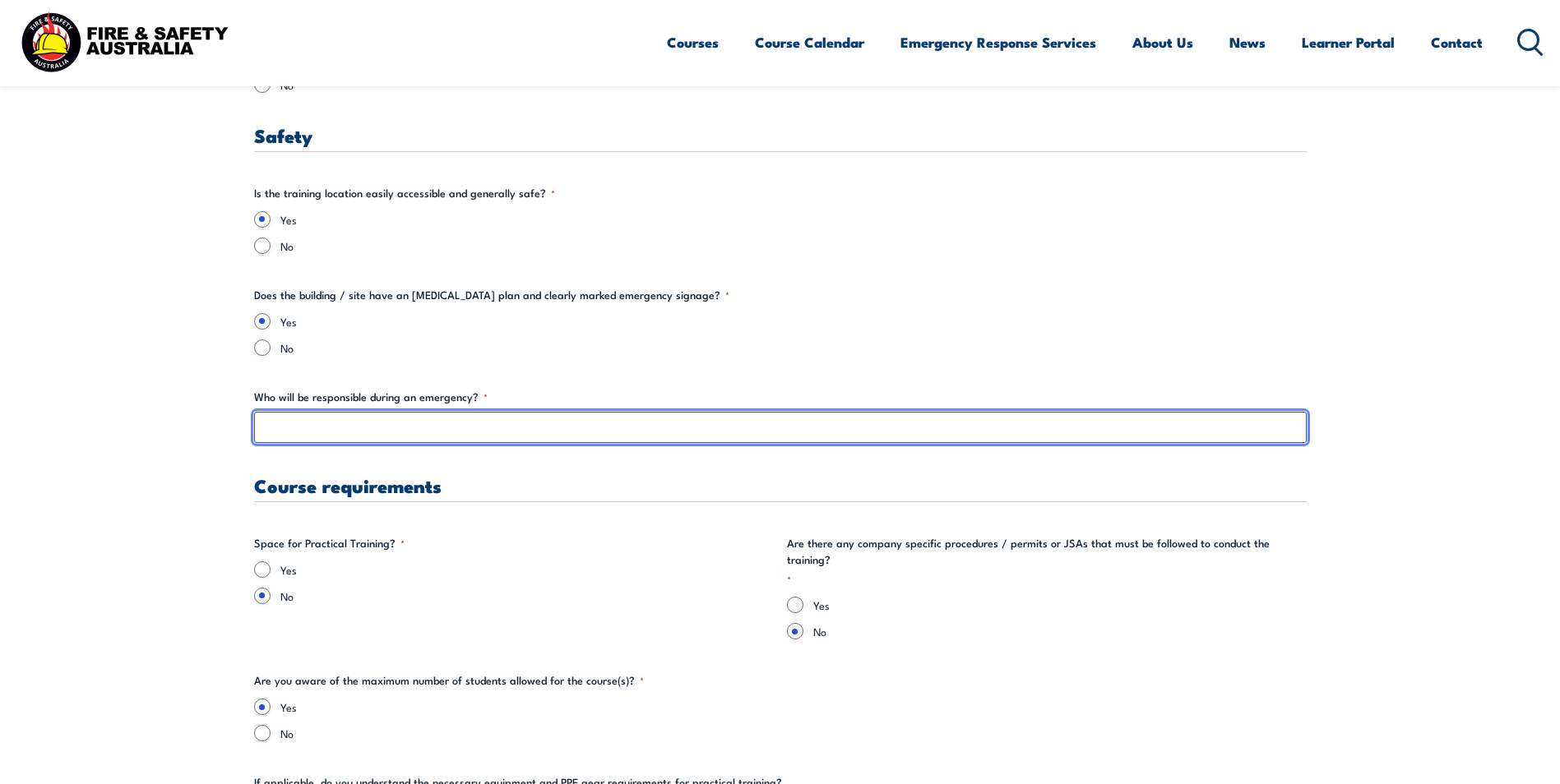
click at [263, 421] on input "Who will be responsible during an emergency? *" at bounding box center [780, 427] width 1052 height 32
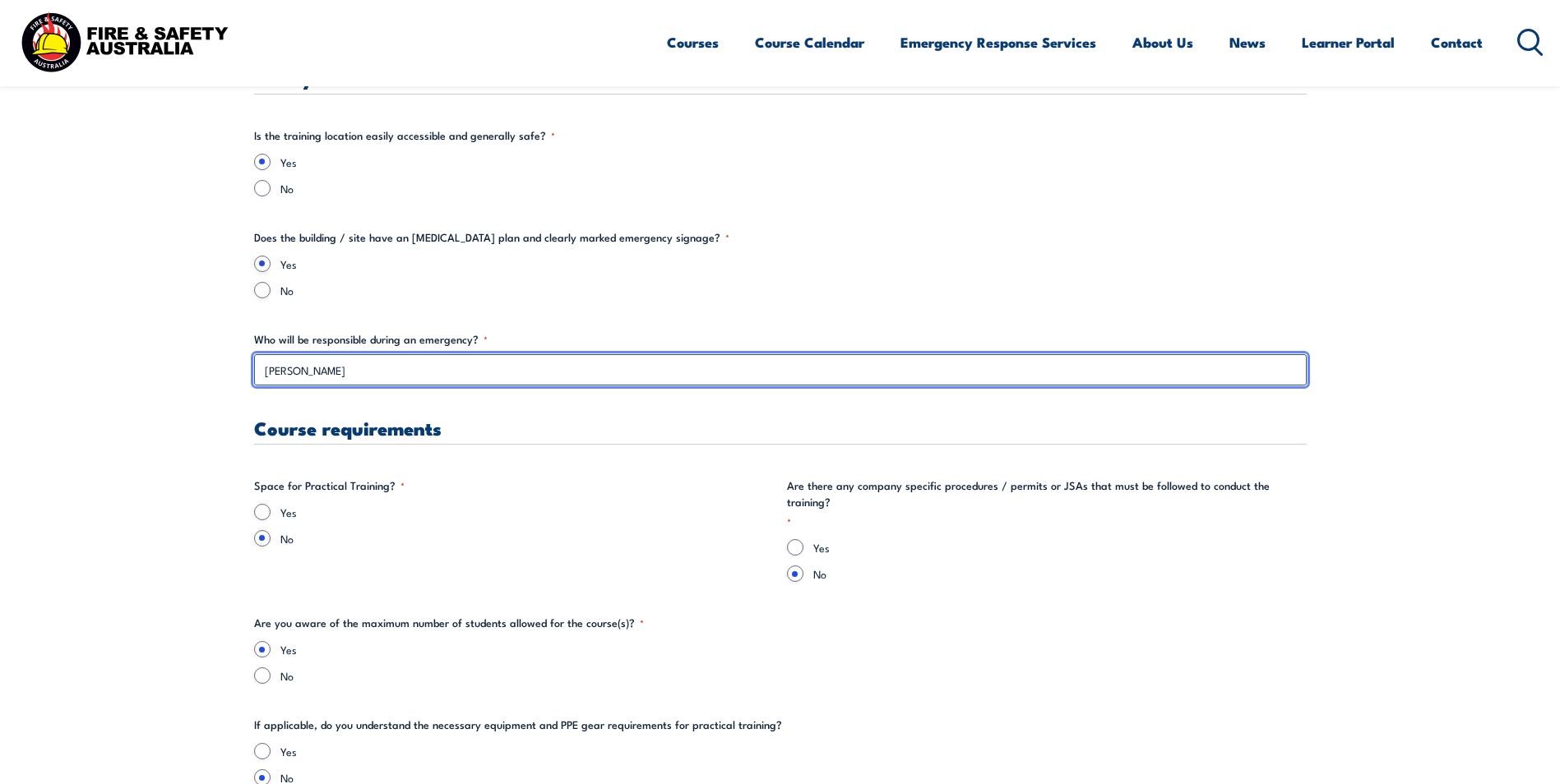
scroll to position [2795, 0]
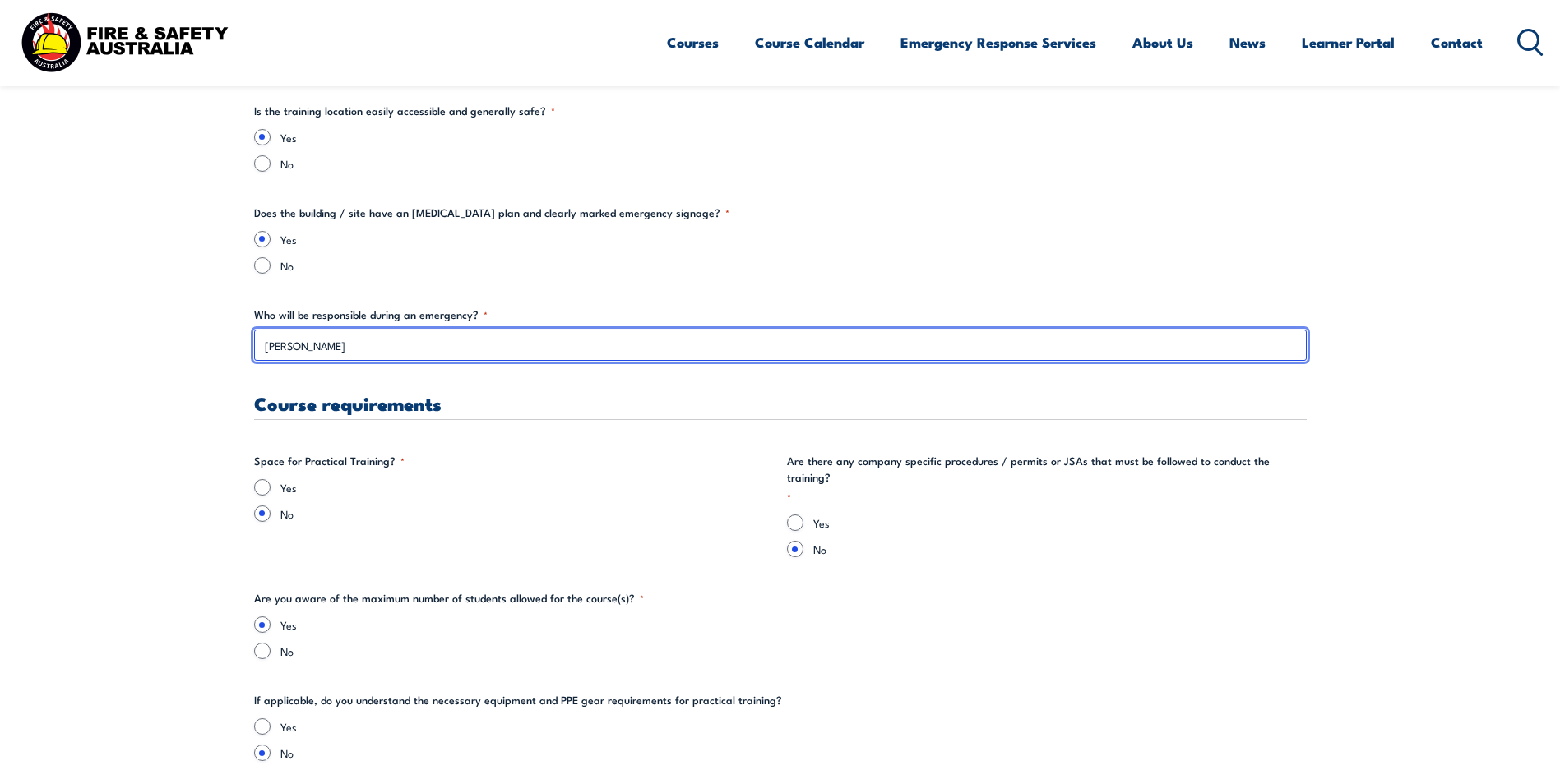
type input "[PERSON_NAME]"
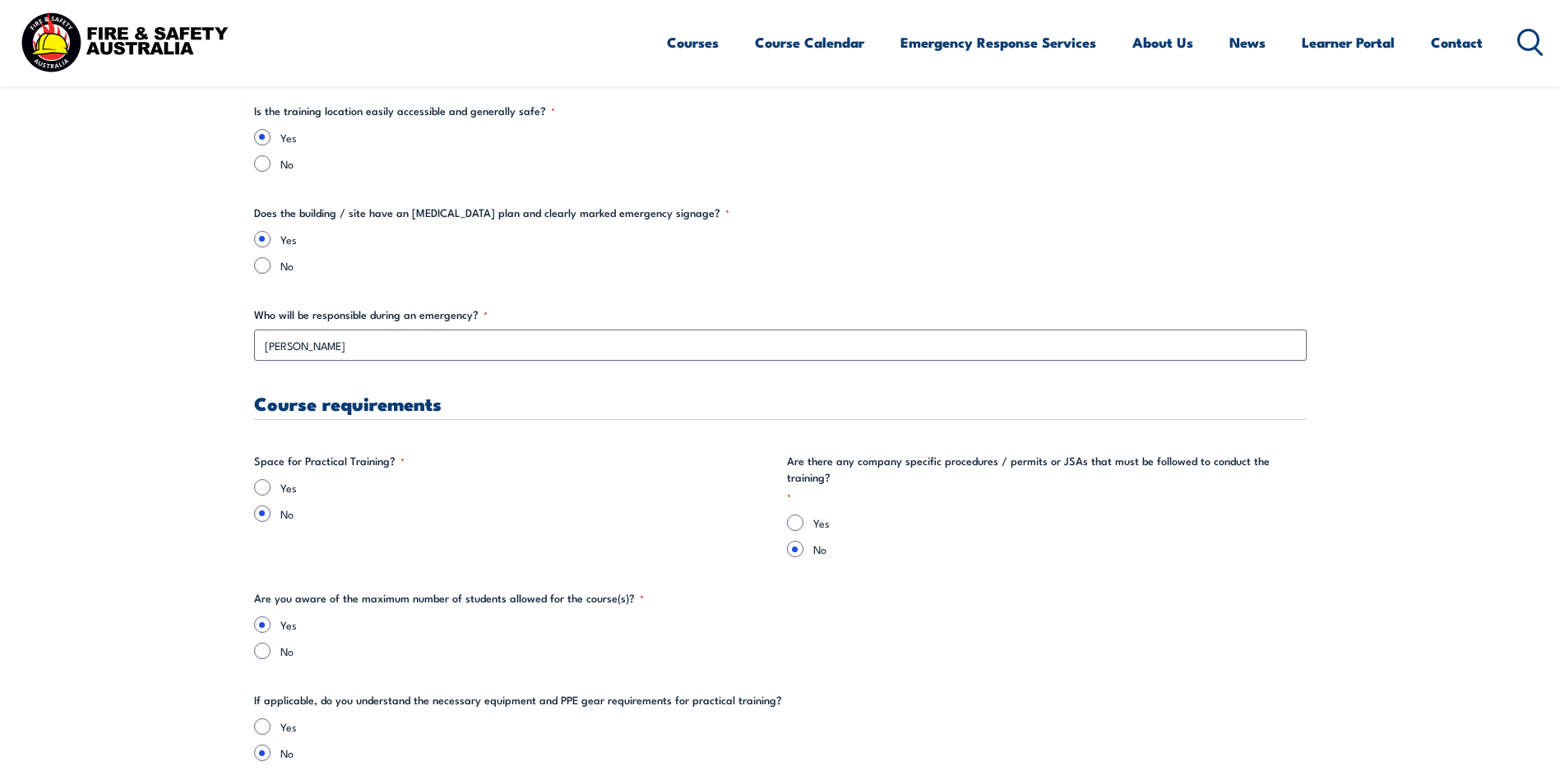
click at [257, 480] on div "Yes" at bounding box center [513, 487] width 520 height 16
click at [263, 488] on input "Yes" at bounding box center [261, 487] width 16 height 16
radio input "true"
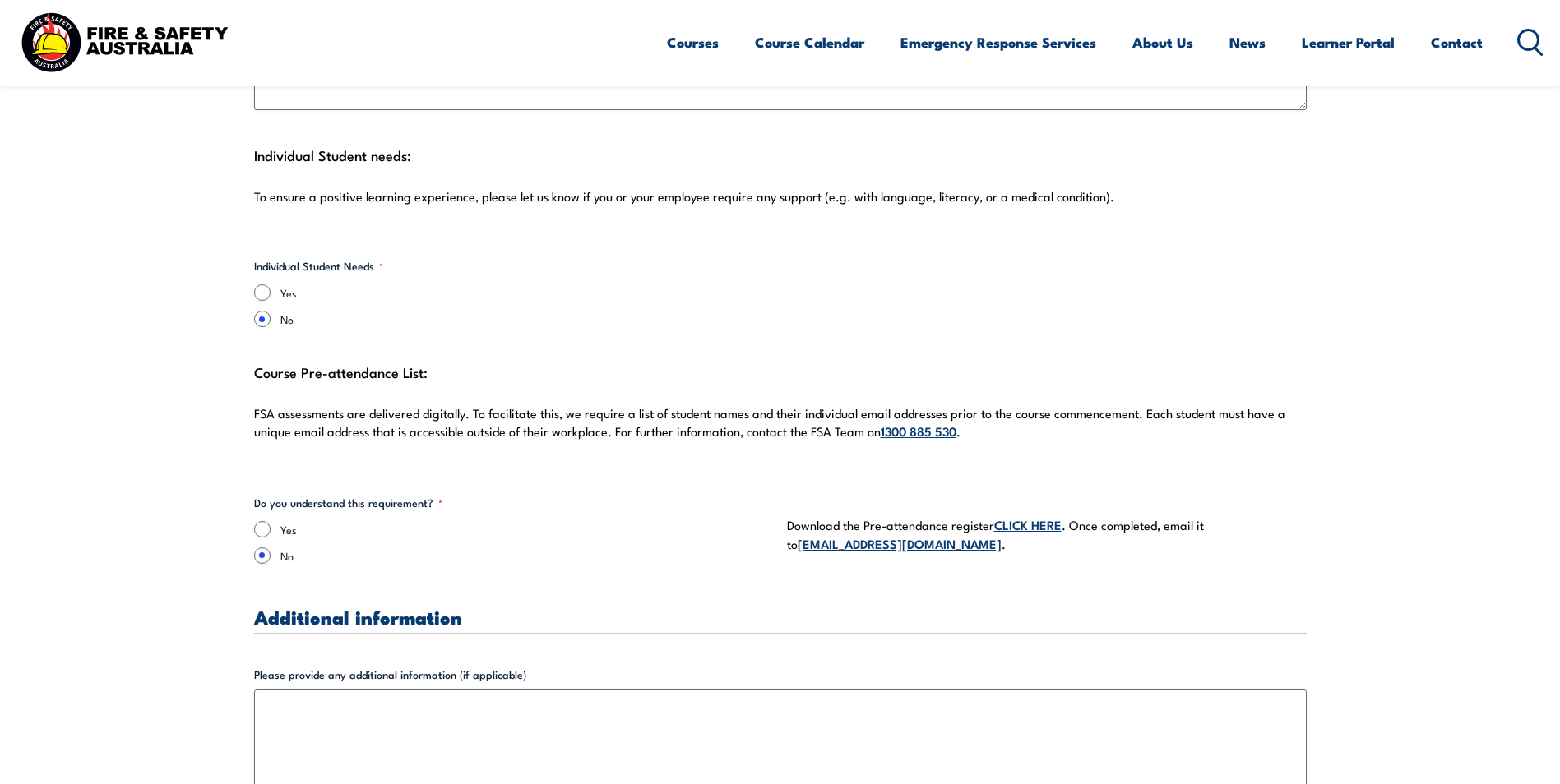
scroll to position [4276, 0]
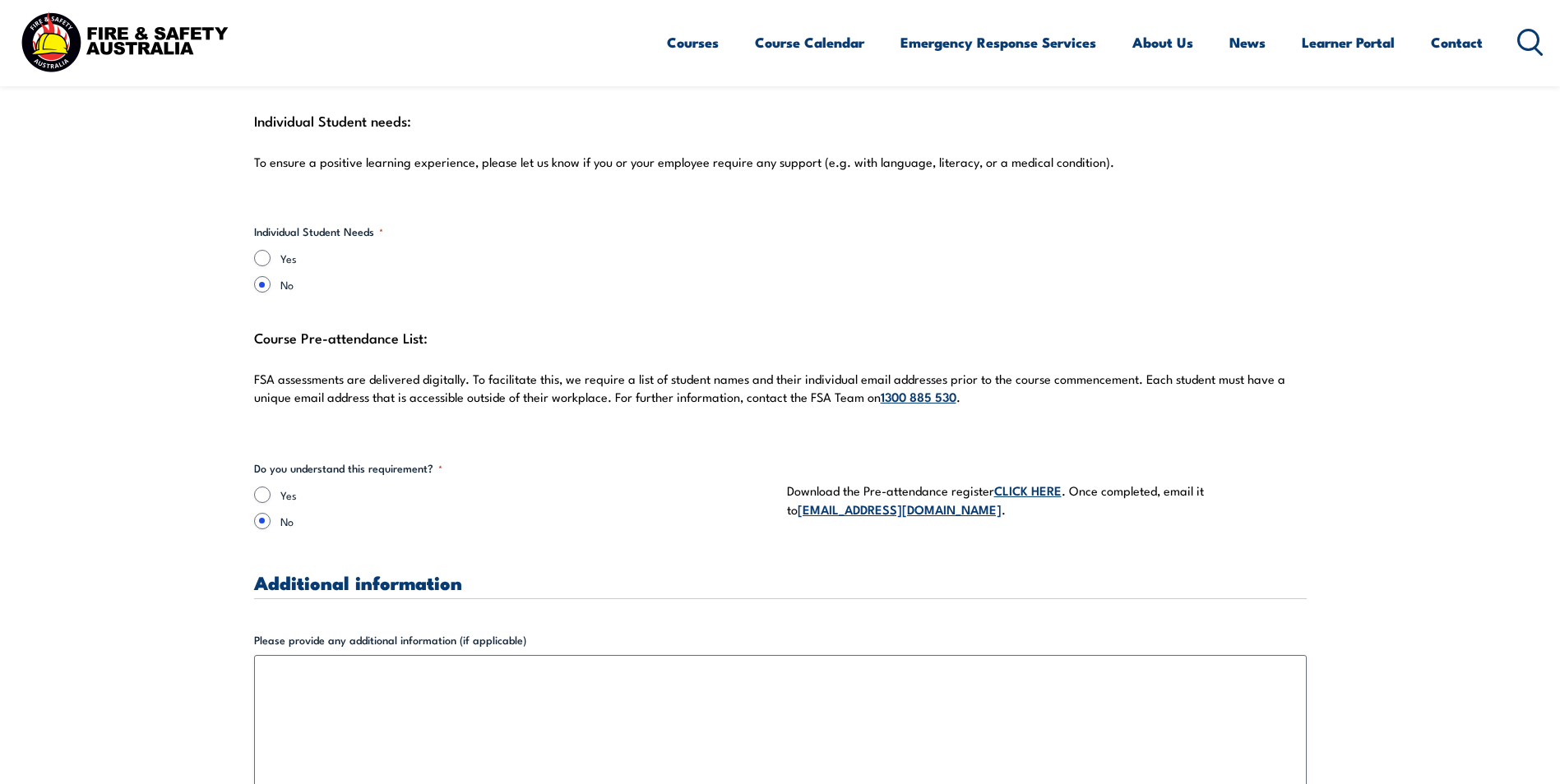
click at [276, 486] on div "Yes" at bounding box center [513, 494] width 520 height 16
click at [267, 486] on input "Yes" at bounding box center [261, 494] width 16 height 16
radio input "true"
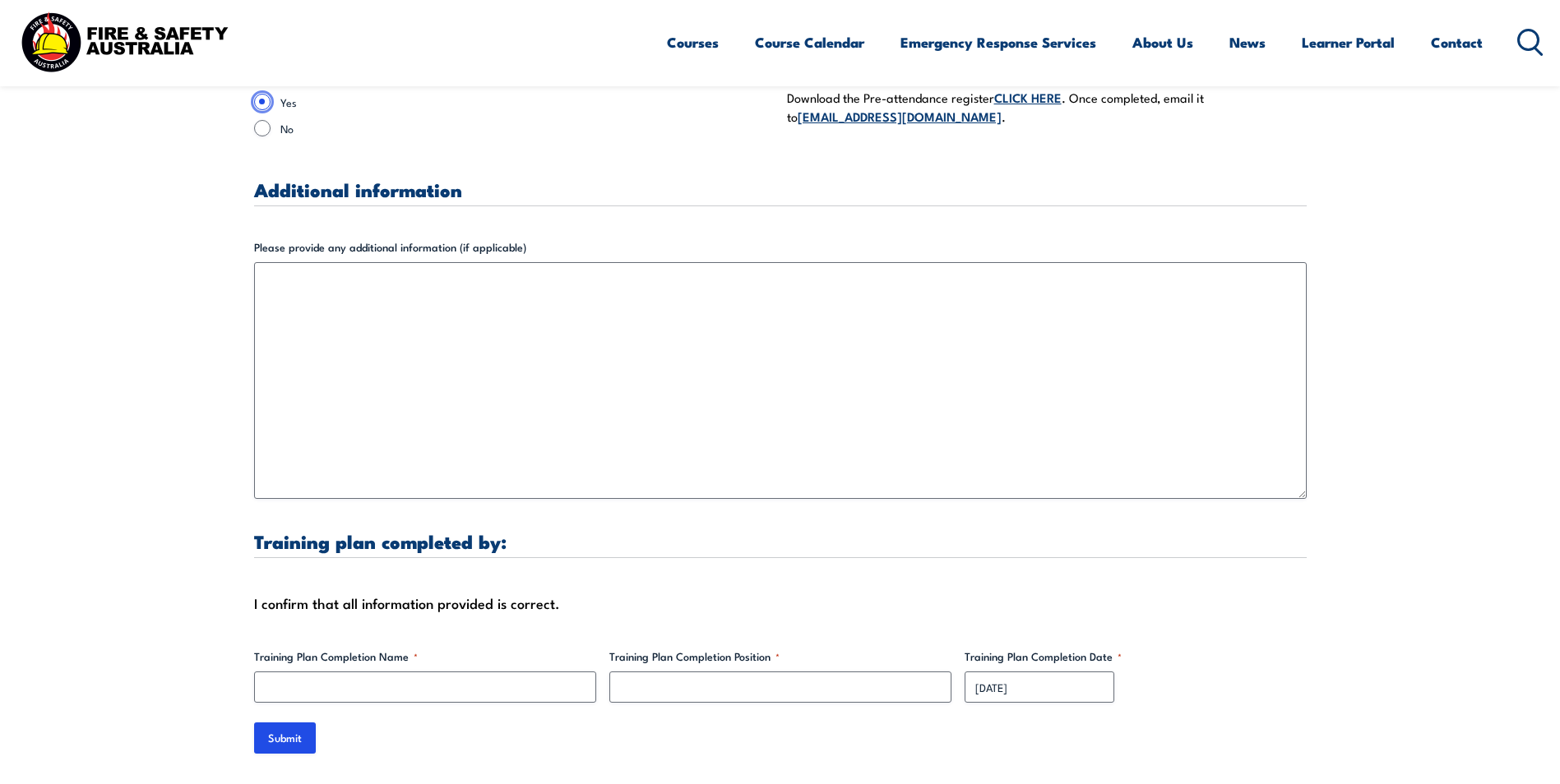
scroll to position [4604, 0]
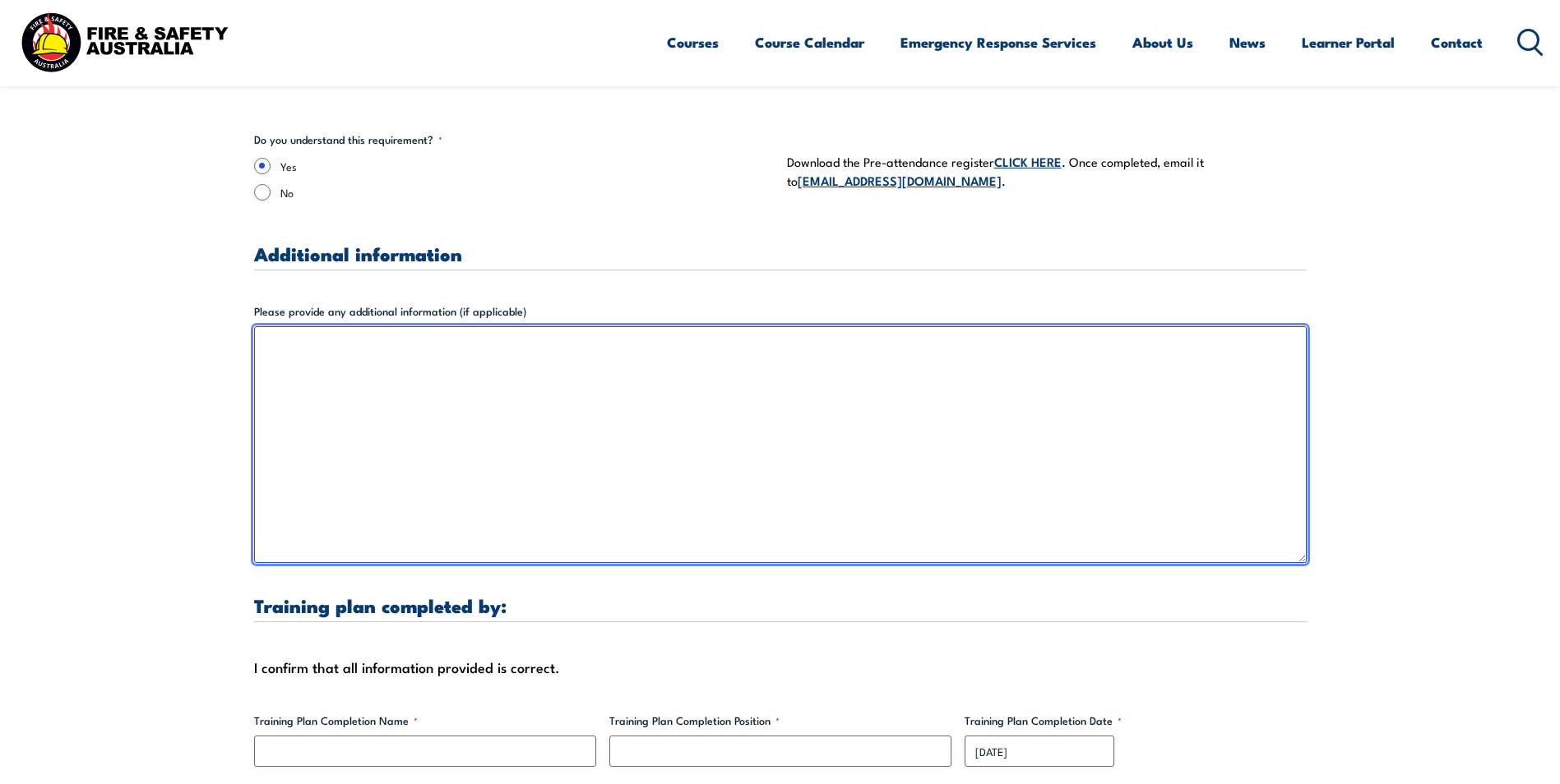
drag, startPoint x: 456, startPoint y: 398, endPoint x: 448, endPoint y: 405, distance: 10.6
click at [455, 398] on textarea "Please provide any additional information (if applicable)" at bounding box center [780, 444] width 1052 height 236
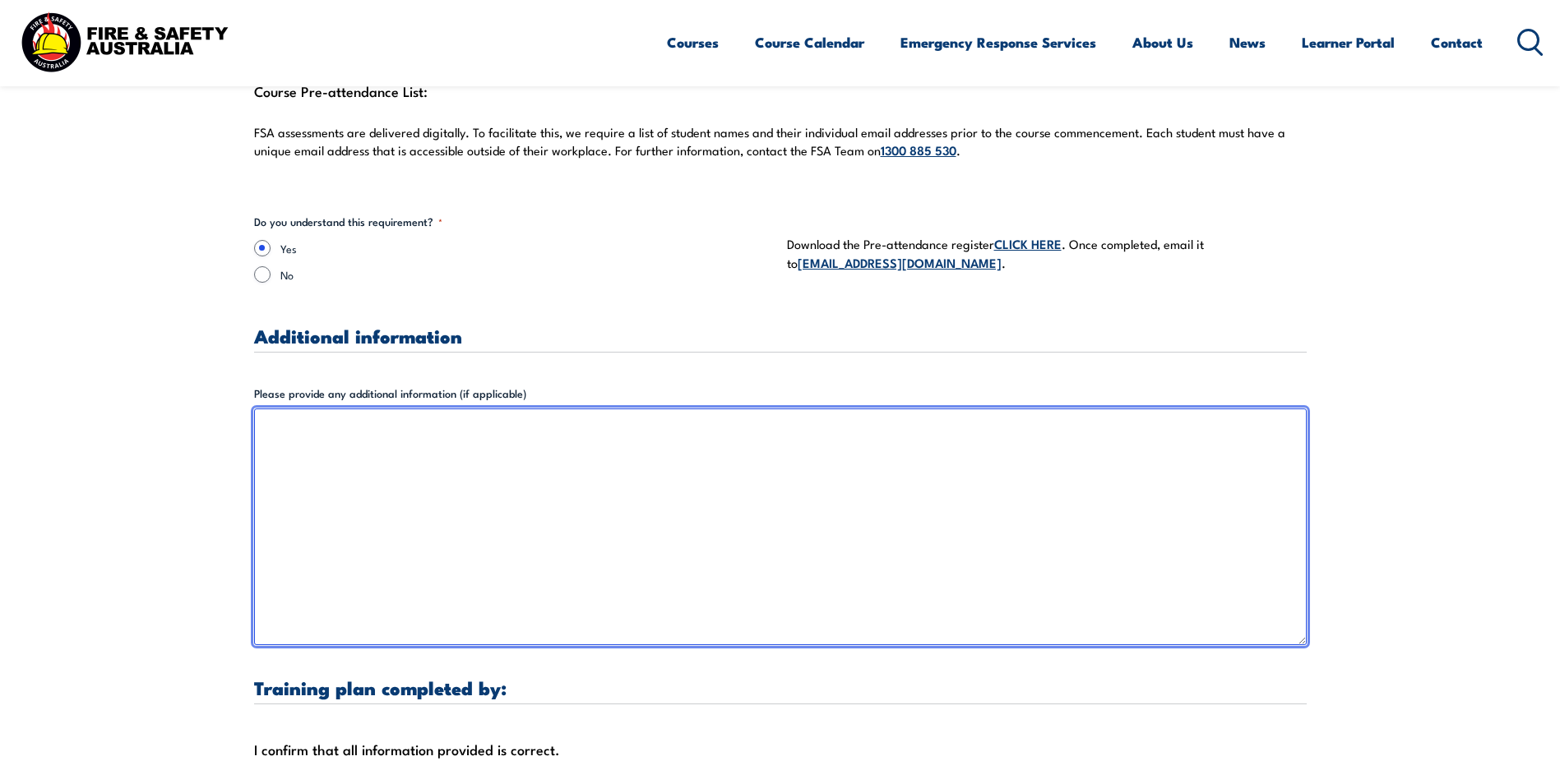
scroll to position [4440, 0]
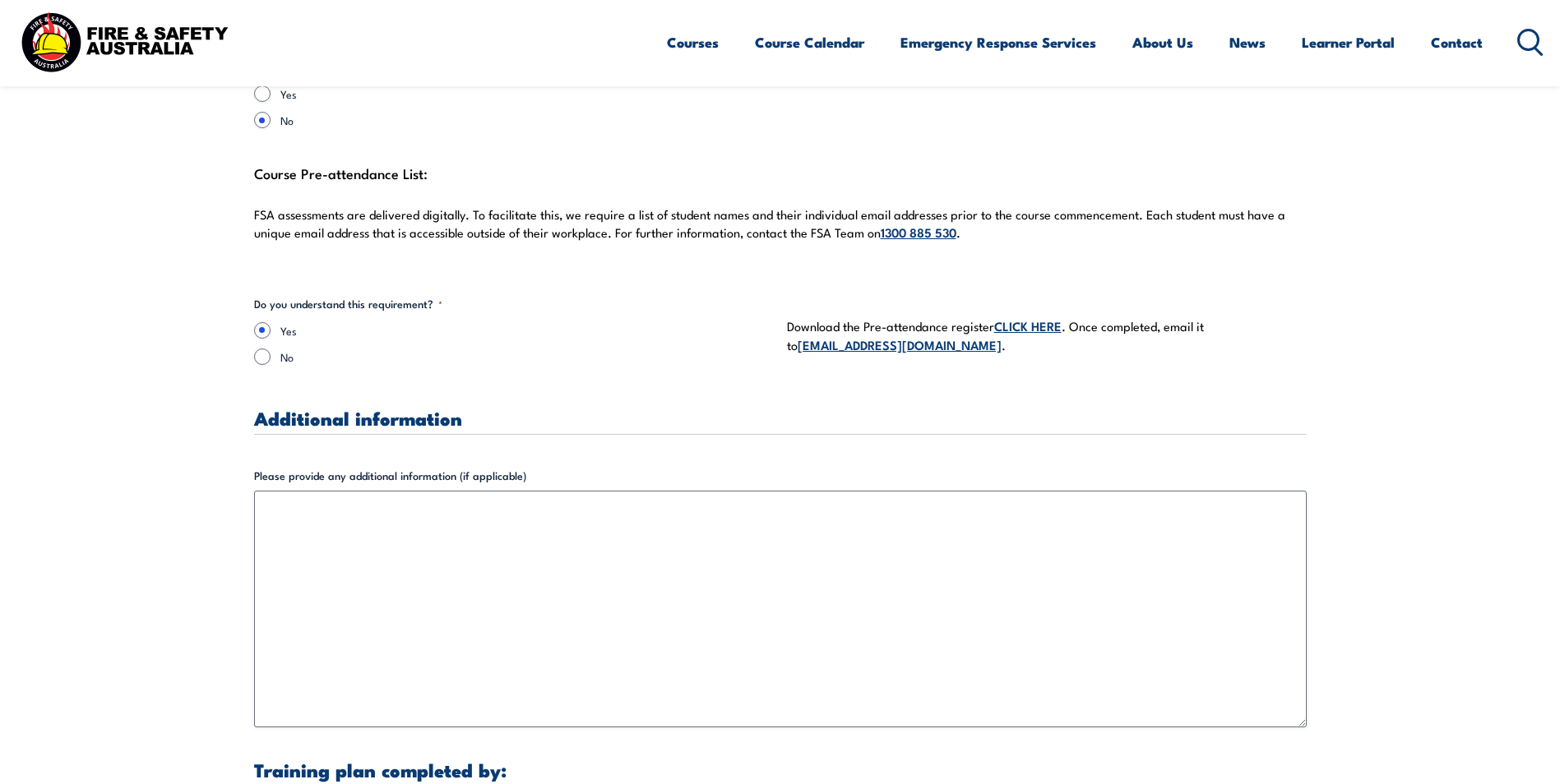
drag, startPoint x: 1488, startPoint y: 206, endPoint x: 1495, endPoint y: 213, distance: 9.9
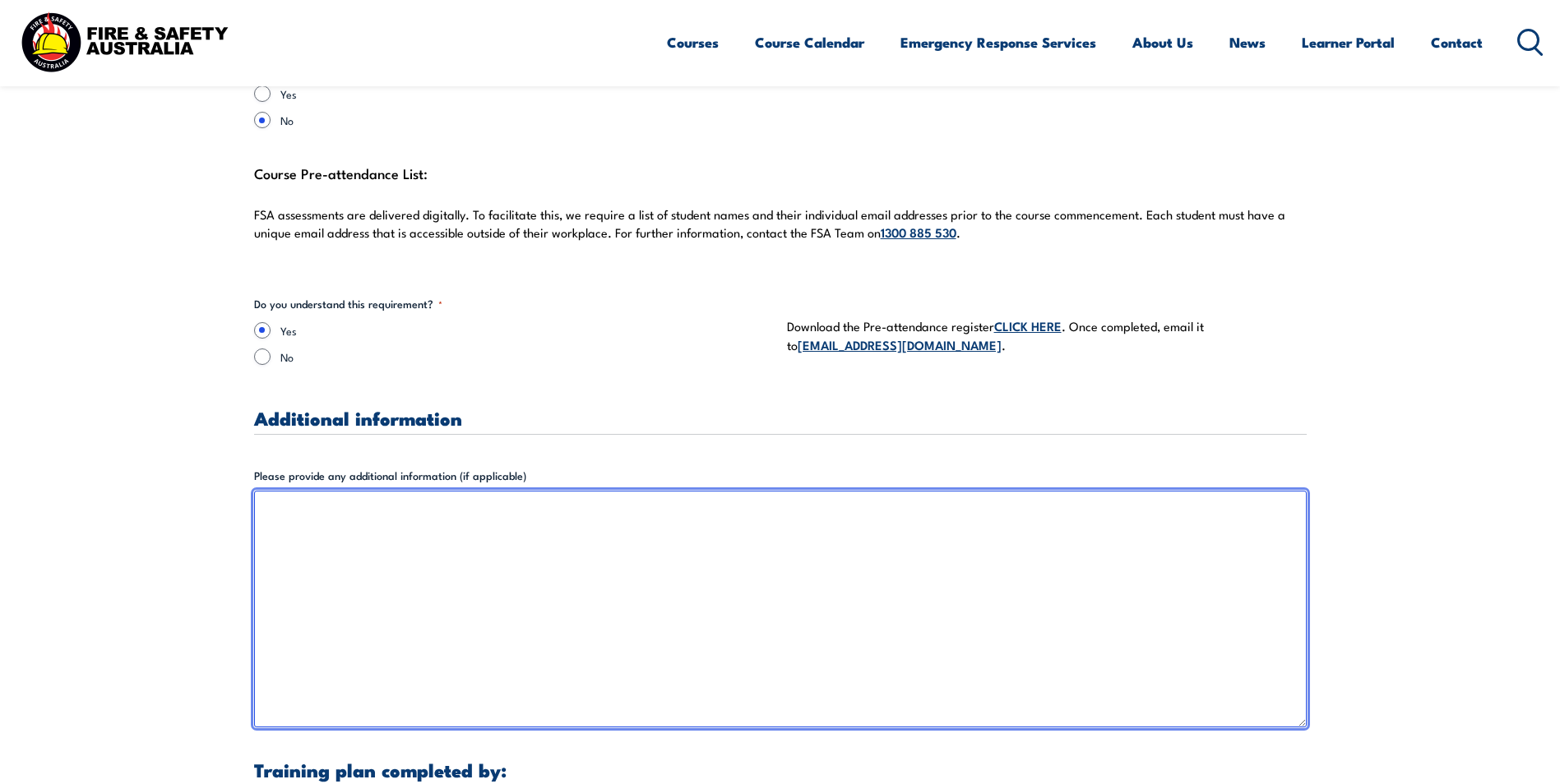
click at [572, 549] on textarea "Please provide any additional information (if applicable)" at bounding box center [780, 609] width 1052 height 236
click at [486, 546] on textarea "Please provide any additional information (if applicable)" at bounding box center [780, 609] width 1052 height 236
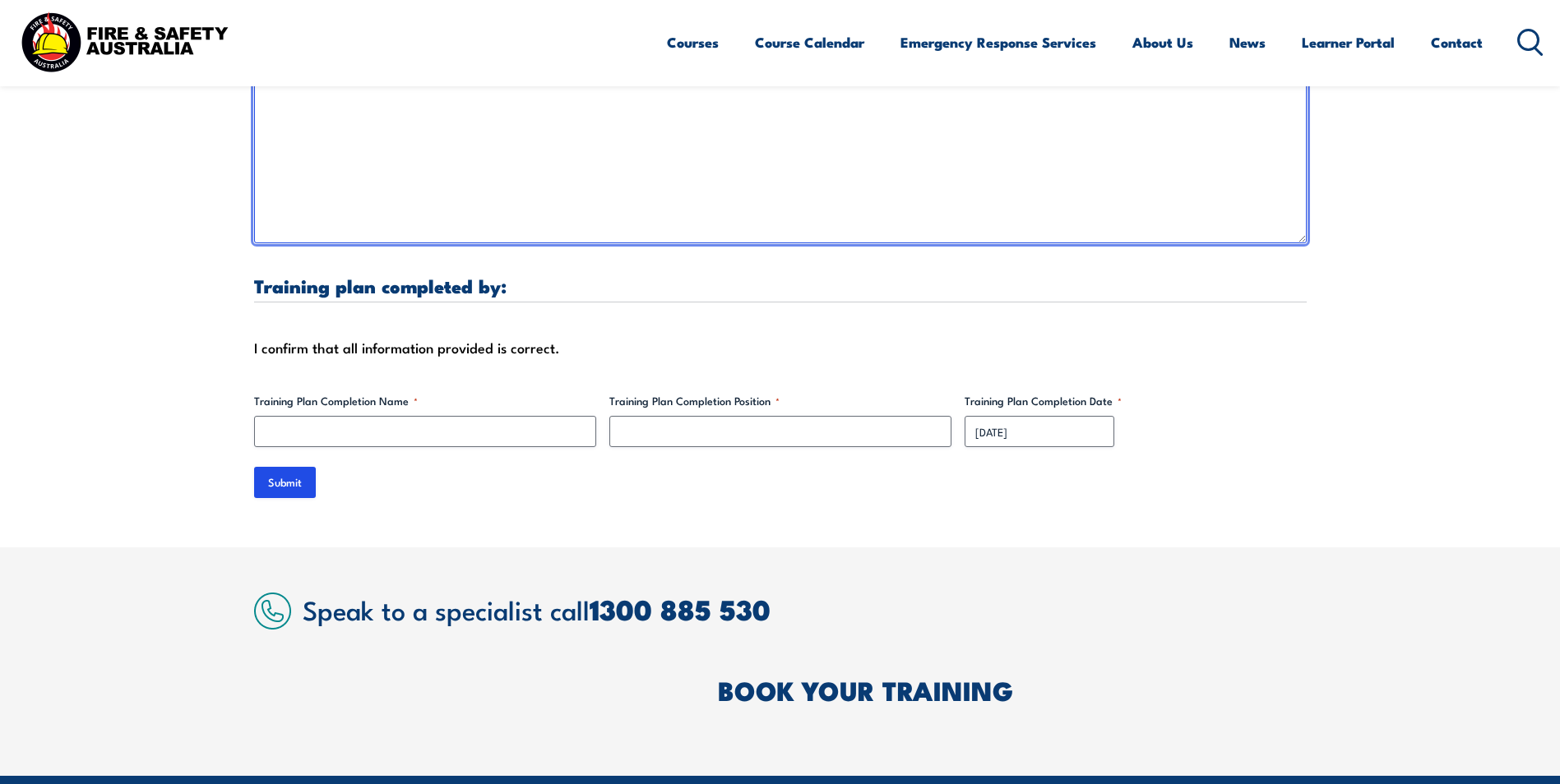
scroll to position [4934, 0]
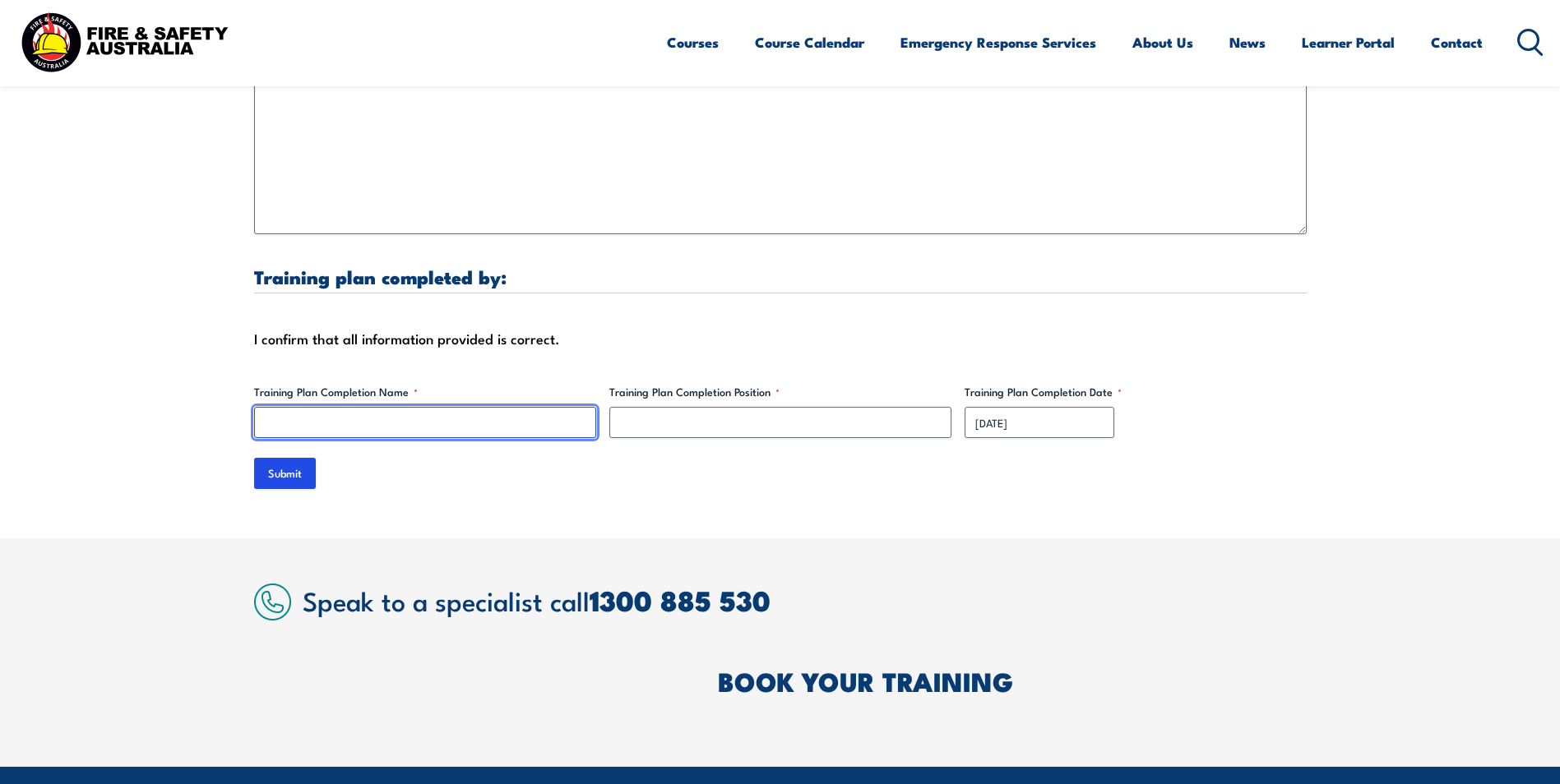
click at [398, 418] on input "Training Plan Completion Name *" at bounding box center [424, 422] width 342 height 32
type input "[PERSON_NAME]"
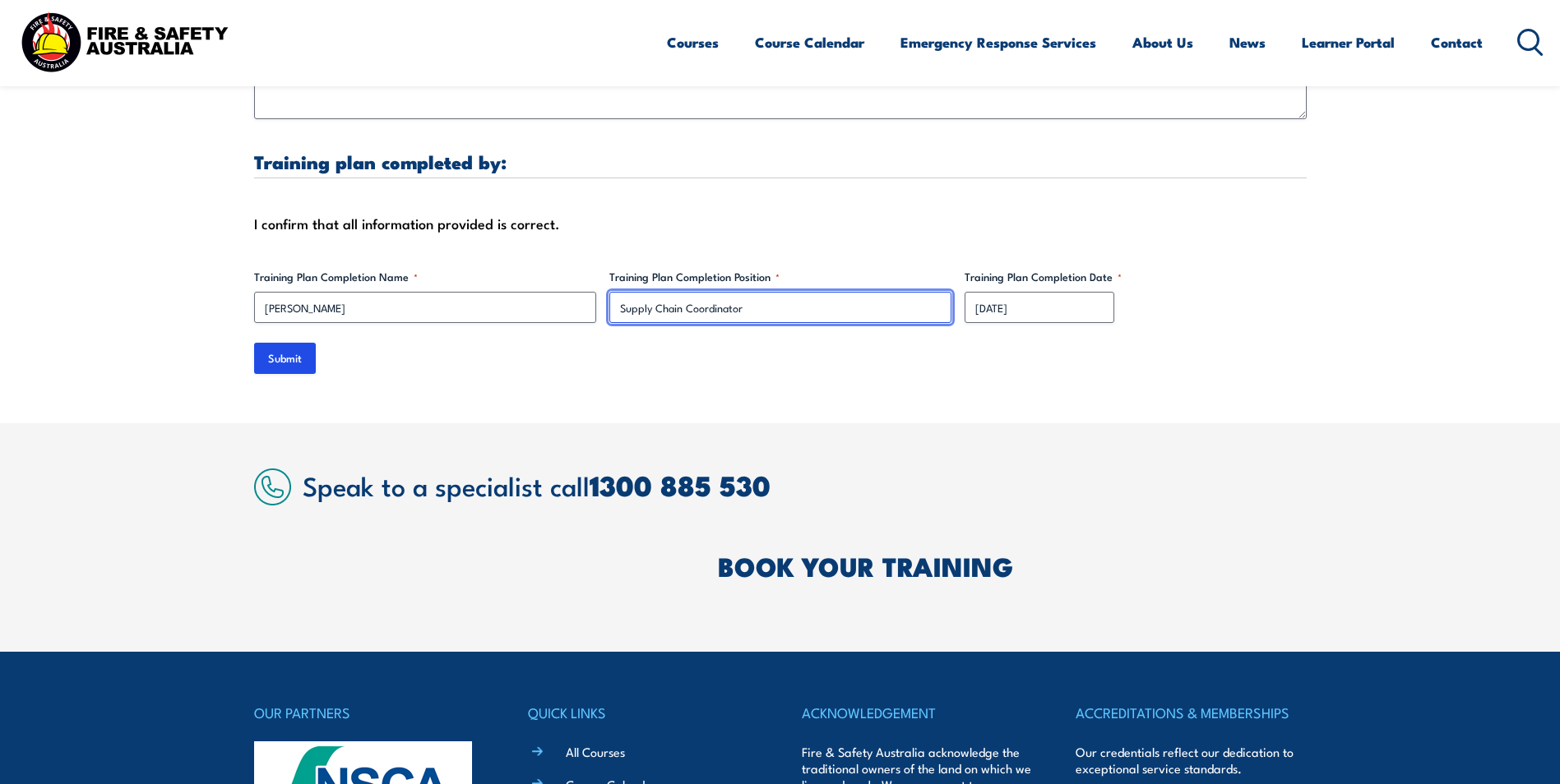
scroll to position [4963, 0]
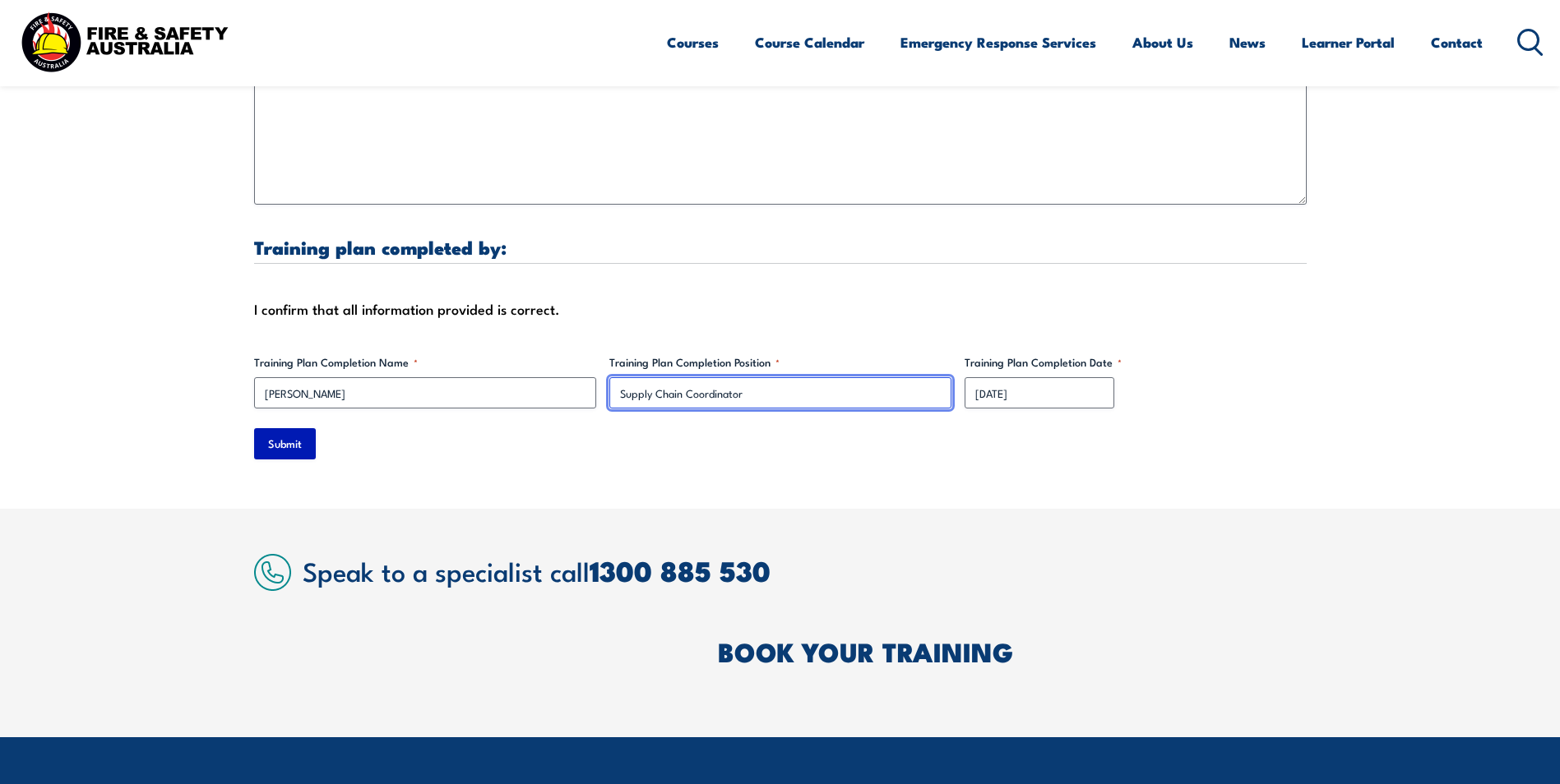
type input "Supply Chain Coordinator"
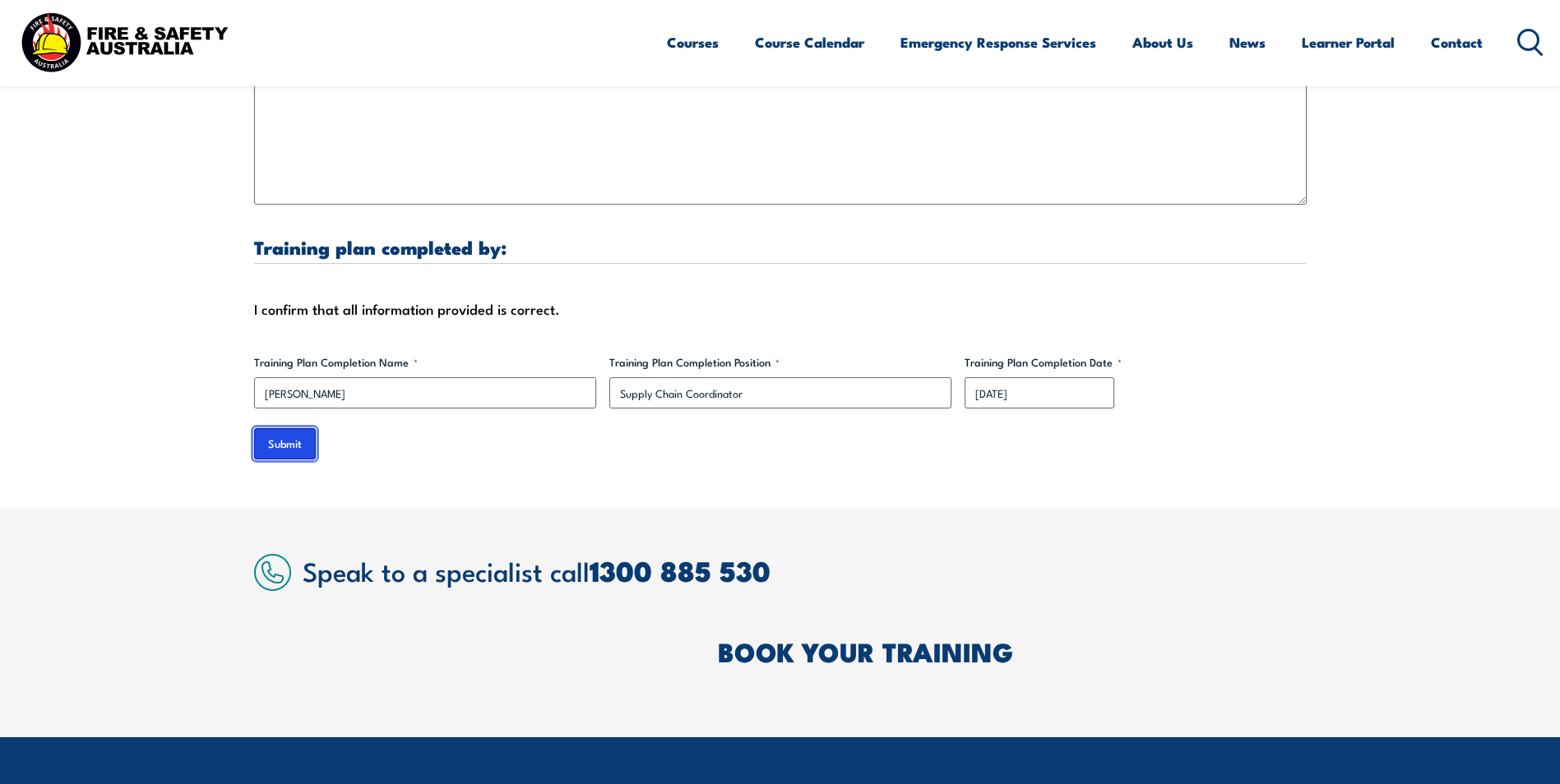
click at [287, 431] on input "Submit" at bounding box center [284, 444] width 61 height 32
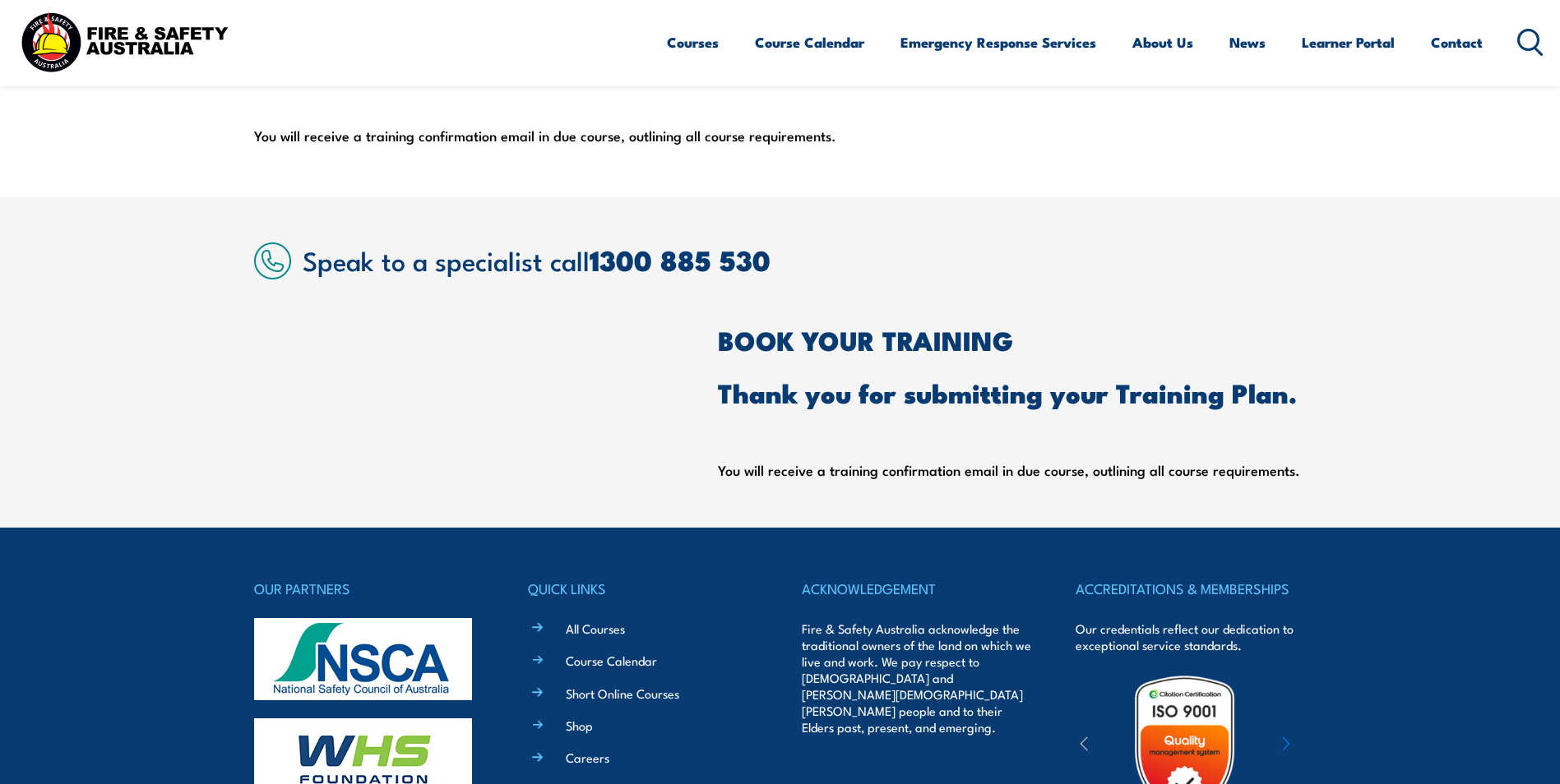
scroll to position [247, 0]
